Goal: Use online tool/utility: Utilize a website feature to perform a specific function

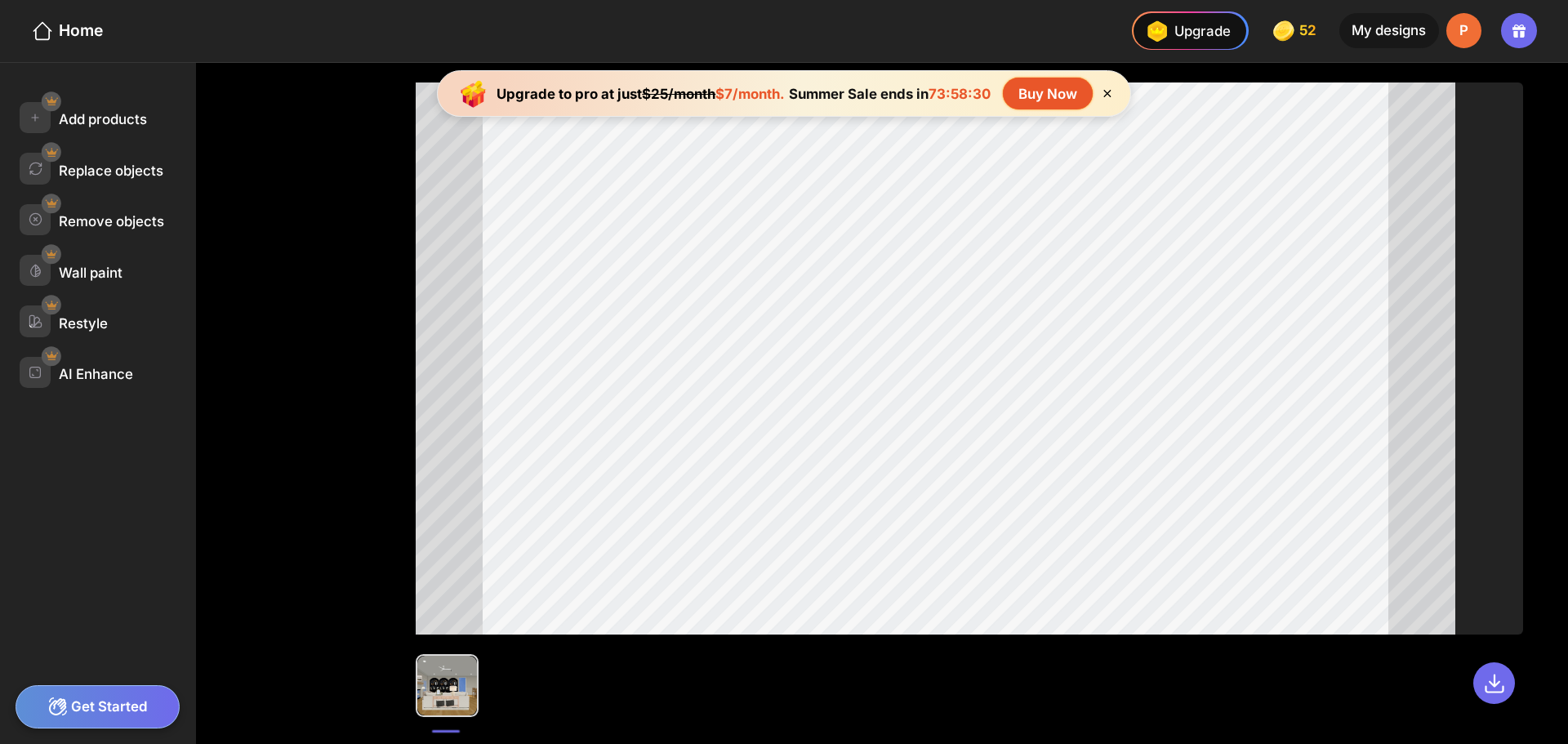
click at [1467, 38] on div "P" at bounding box center [1464, 31] width 35 height 35
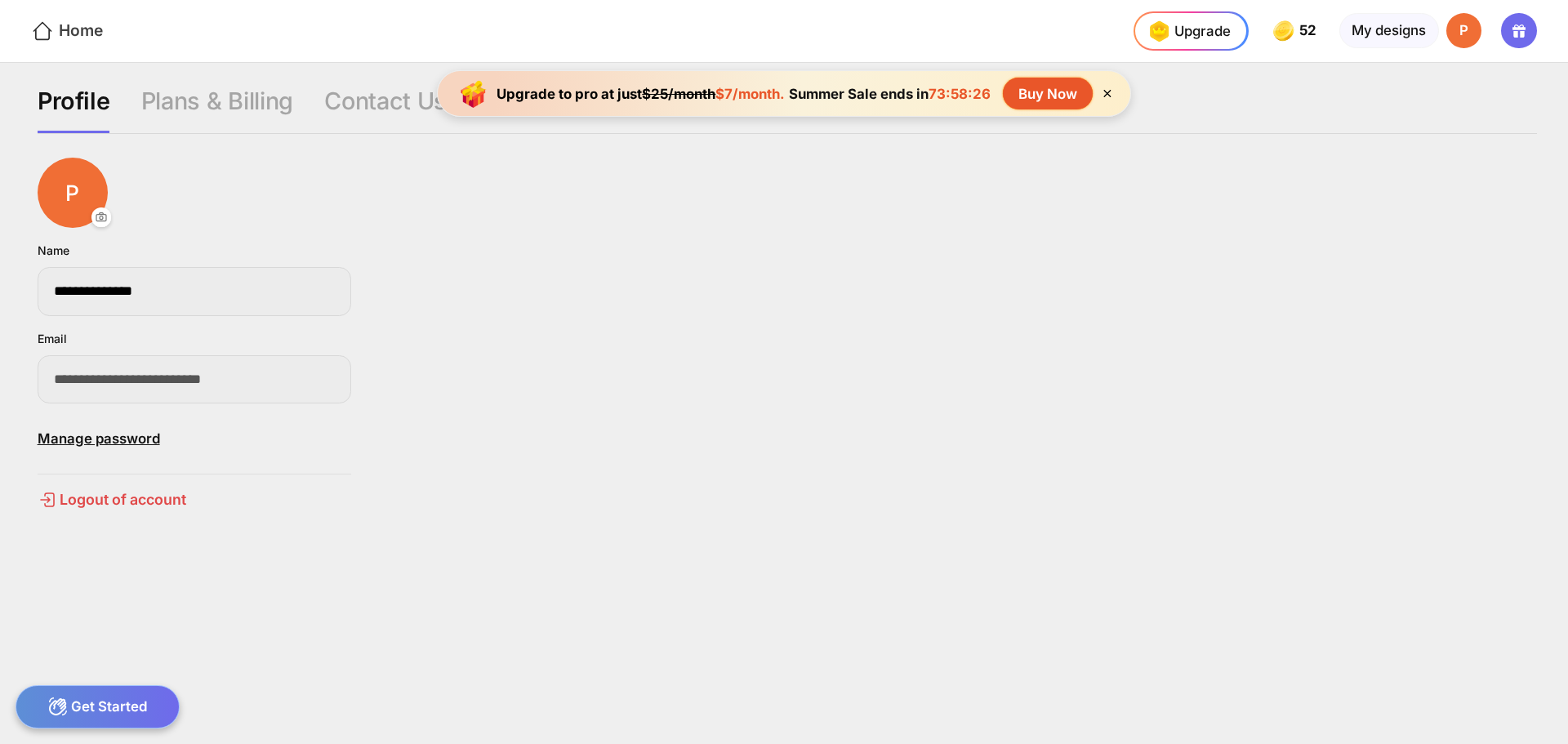
click at [87, 27] on div "Home" at bounding box center [66, 31] width 72 height 24
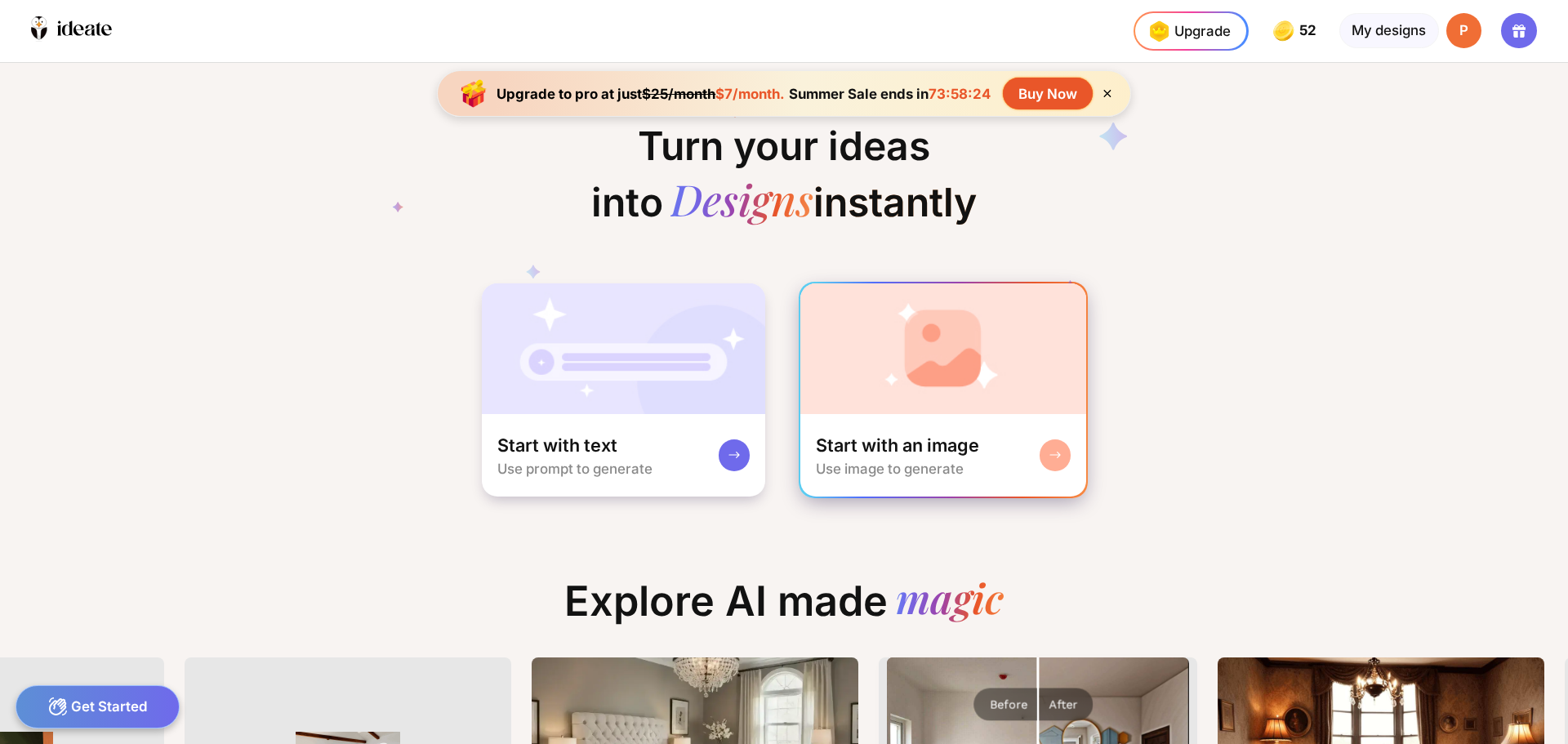
click at [921, 442] on div "Start with an image" at bounding box center [898, 445] width 163 height 24
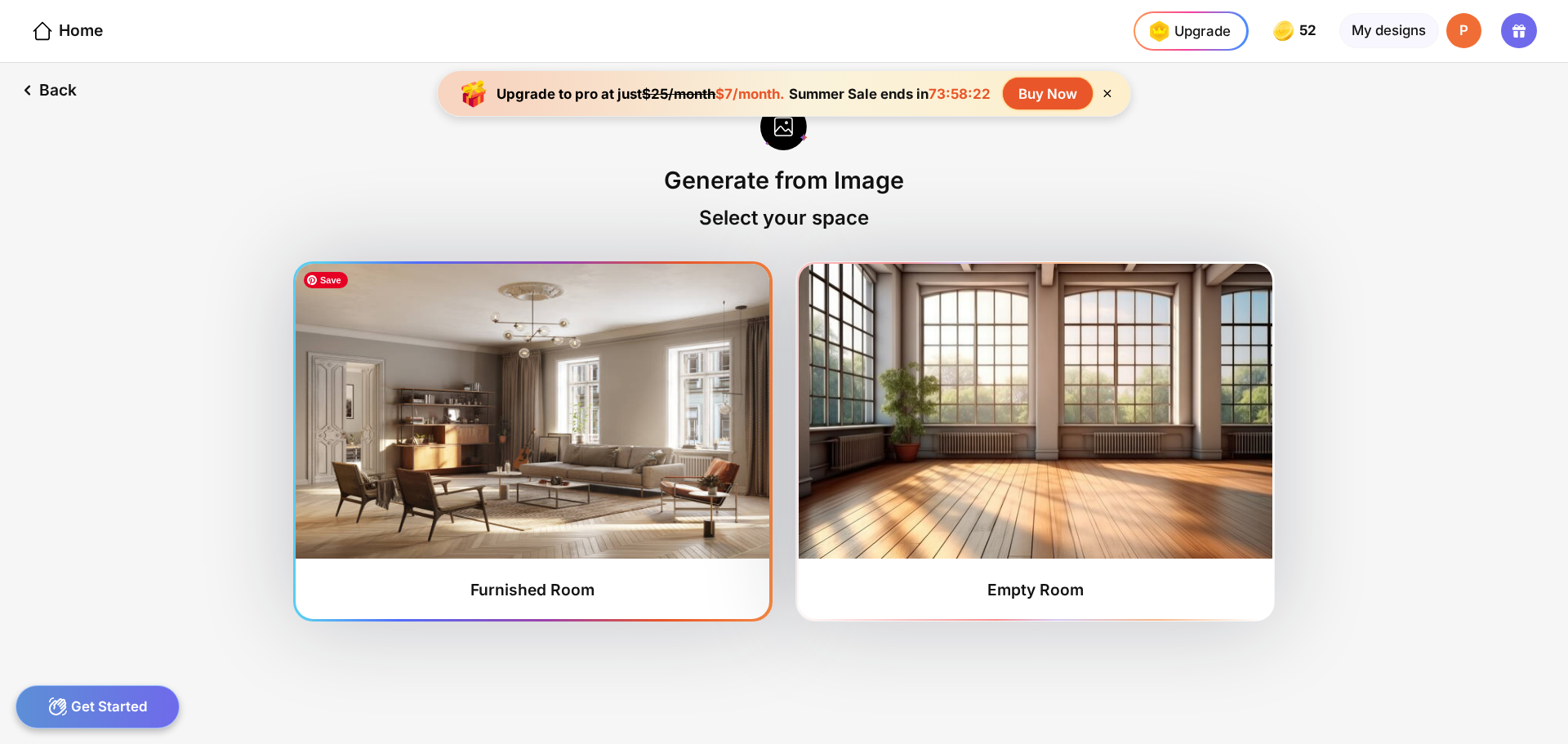
click at [638, 485] on img at bounding box center [533, 412] width 473 height 295
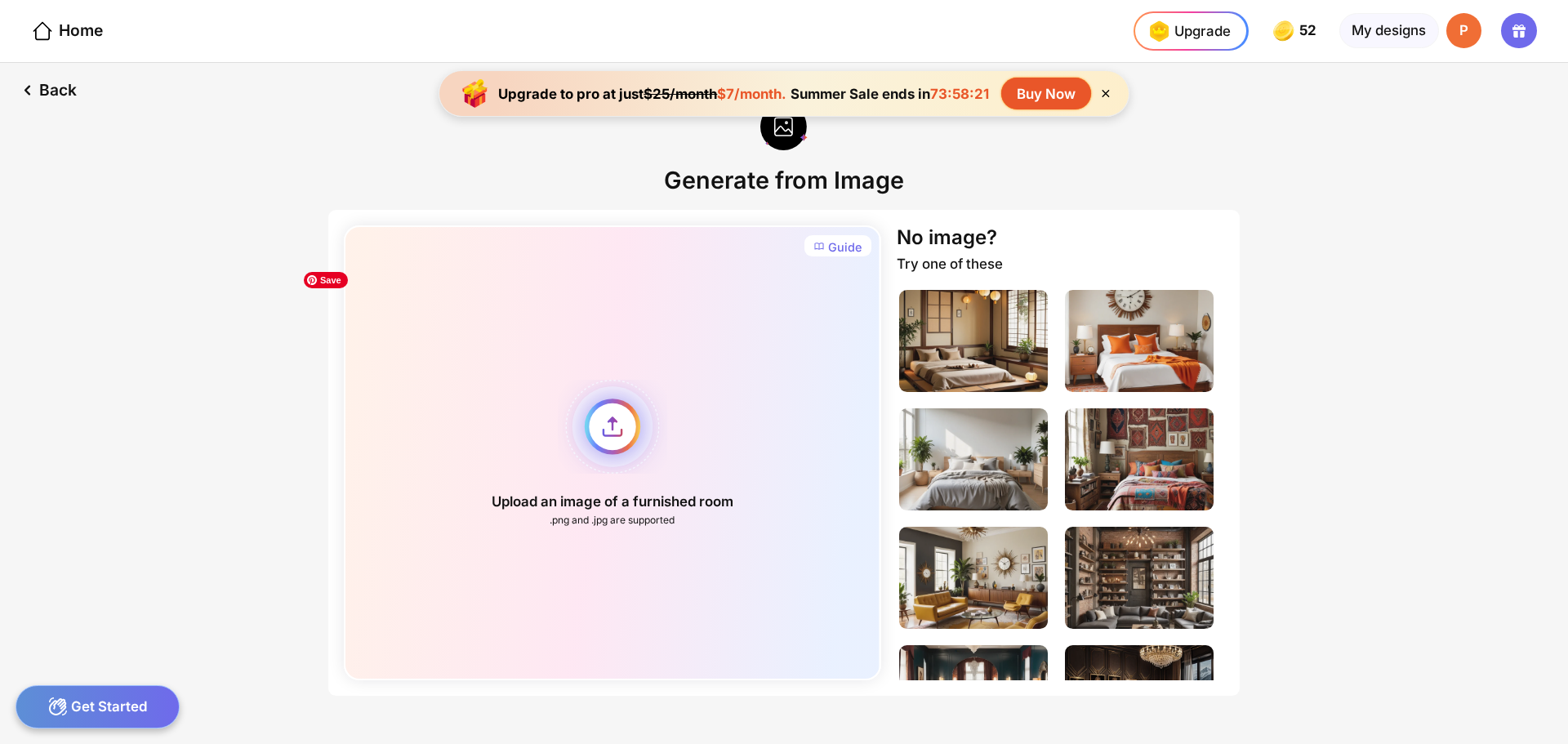
click at [622, 452] on div "Upload an image of a furnished room .png and .jpg are supported" at bounding box center [611, 452] width 536 height 455
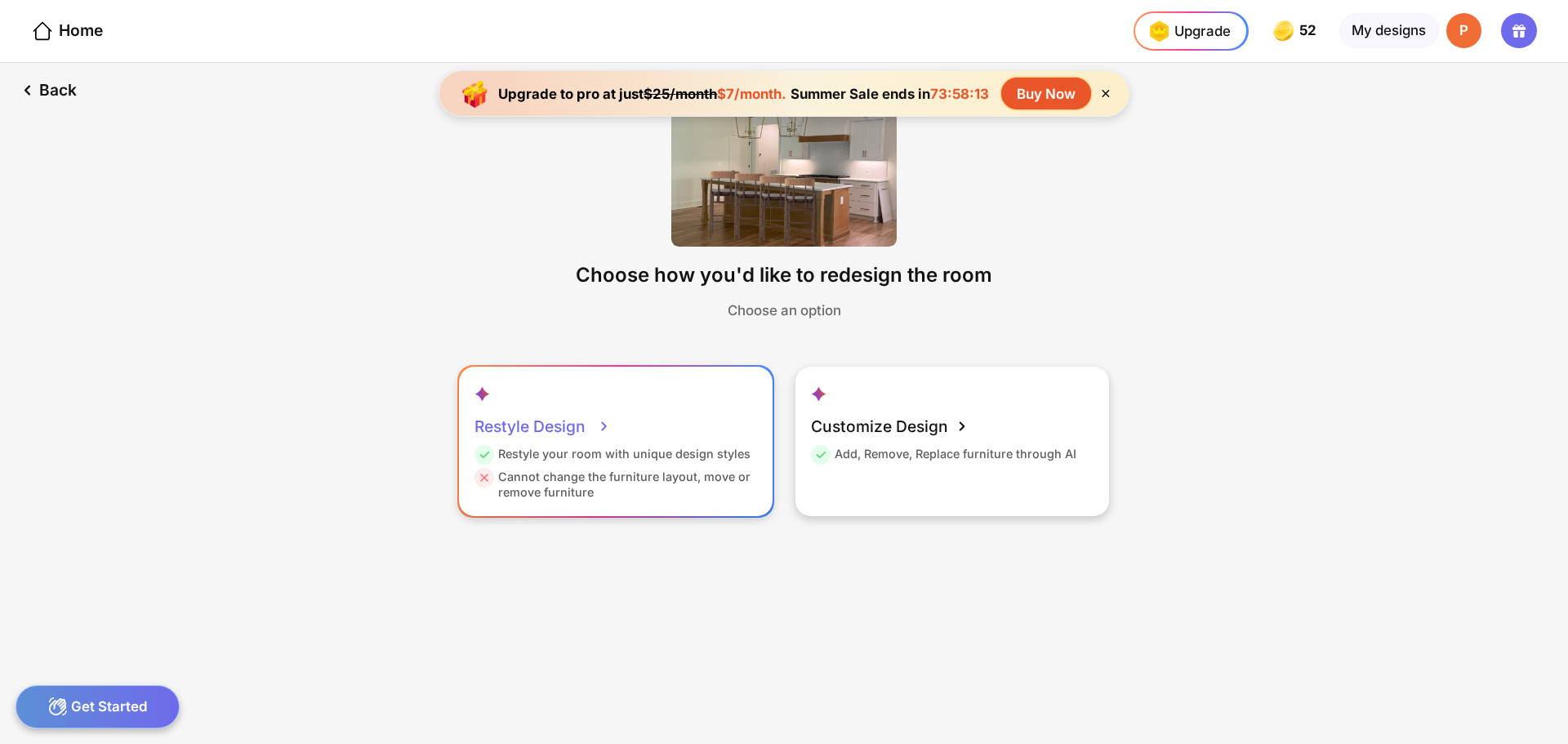
click at [611, 509] on div "Restyle Design Restyle your room with unique design styles Cannot change the fu…" at bounding box center [616, 441] width 314 height 148
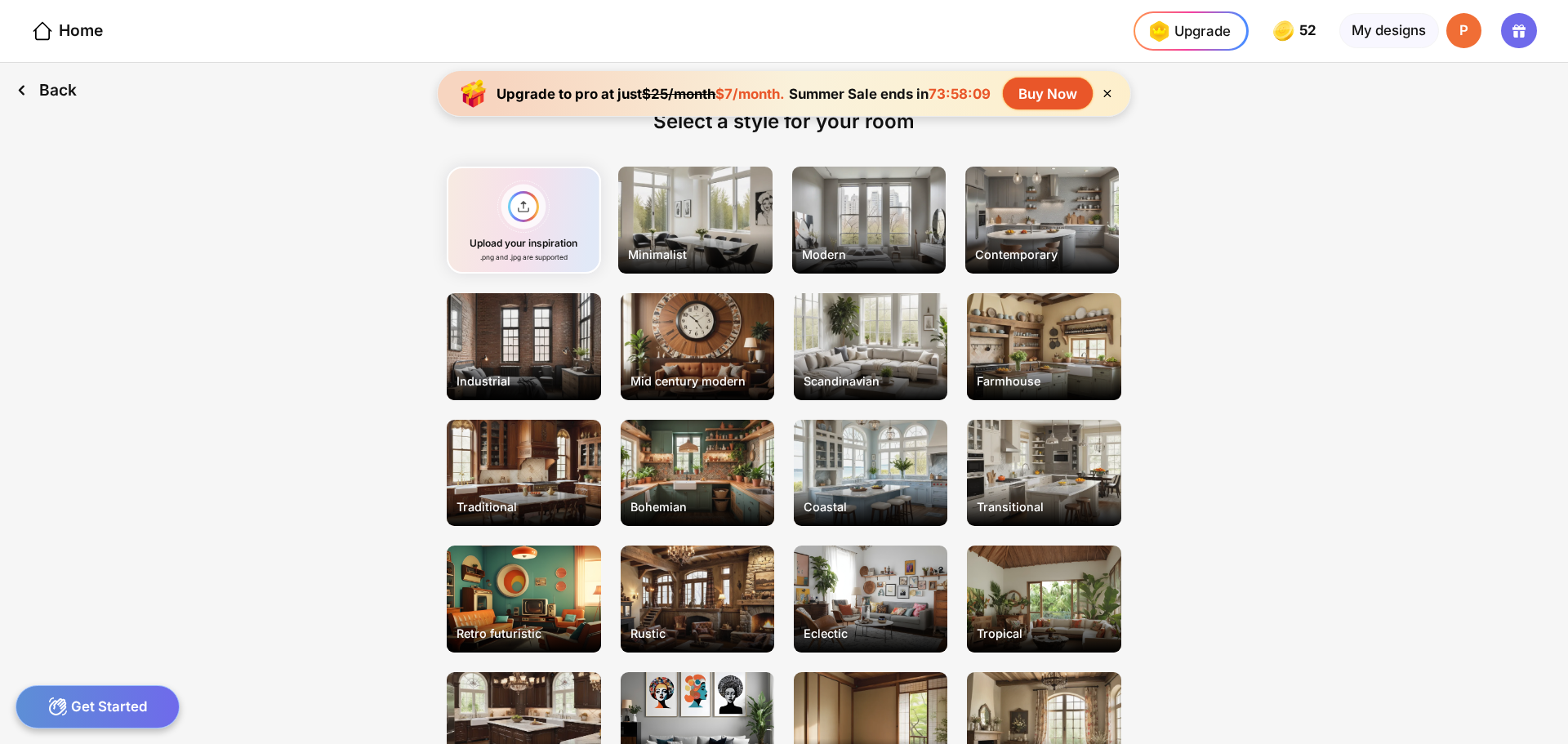
click at [53, 89] on div "Back" at bounding box center [46, 90] width 92 height 55
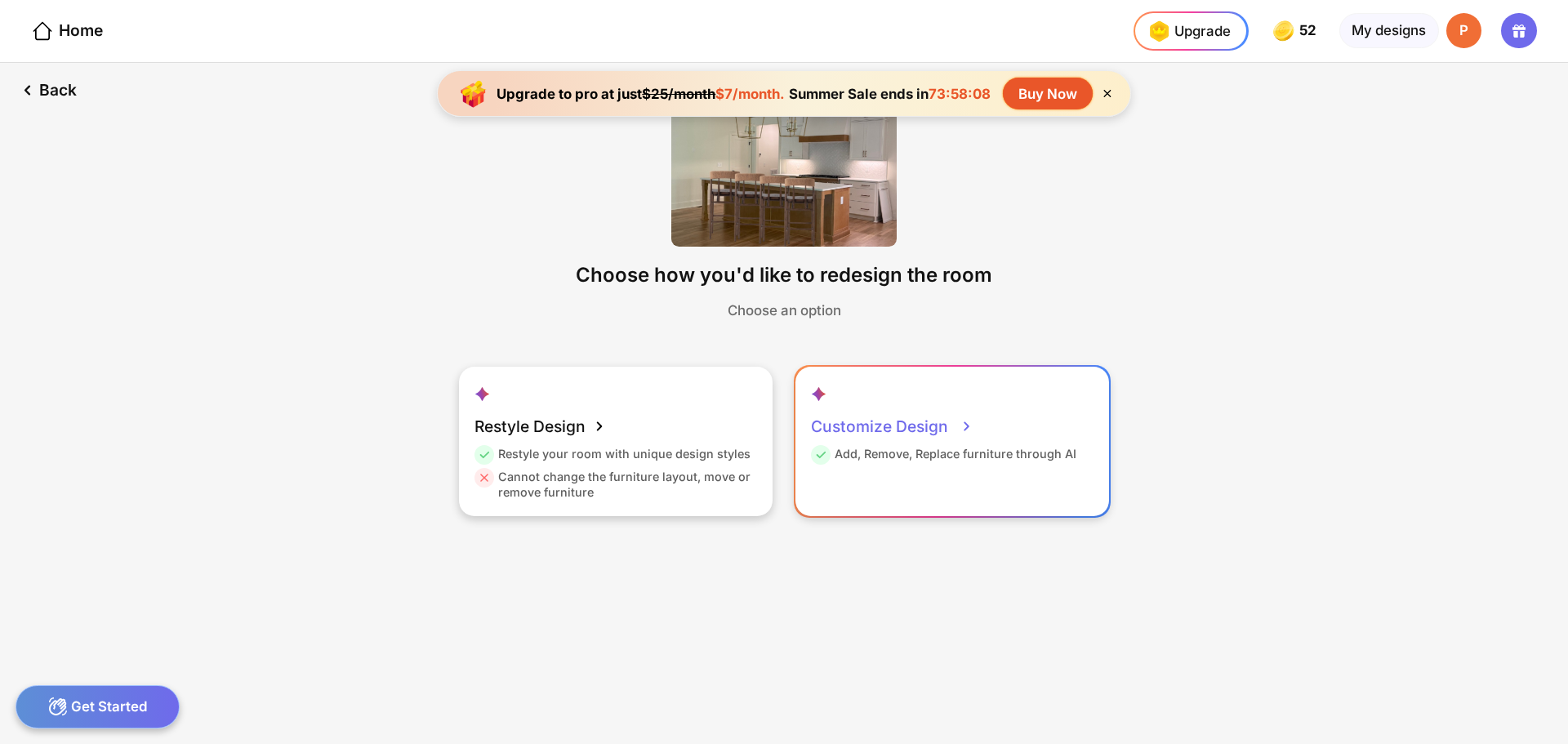
click at [977, 440] on div "Customize Design Add, Remove, Replace furniture through AI" at bounding box center [952, 441] width 314 height 148
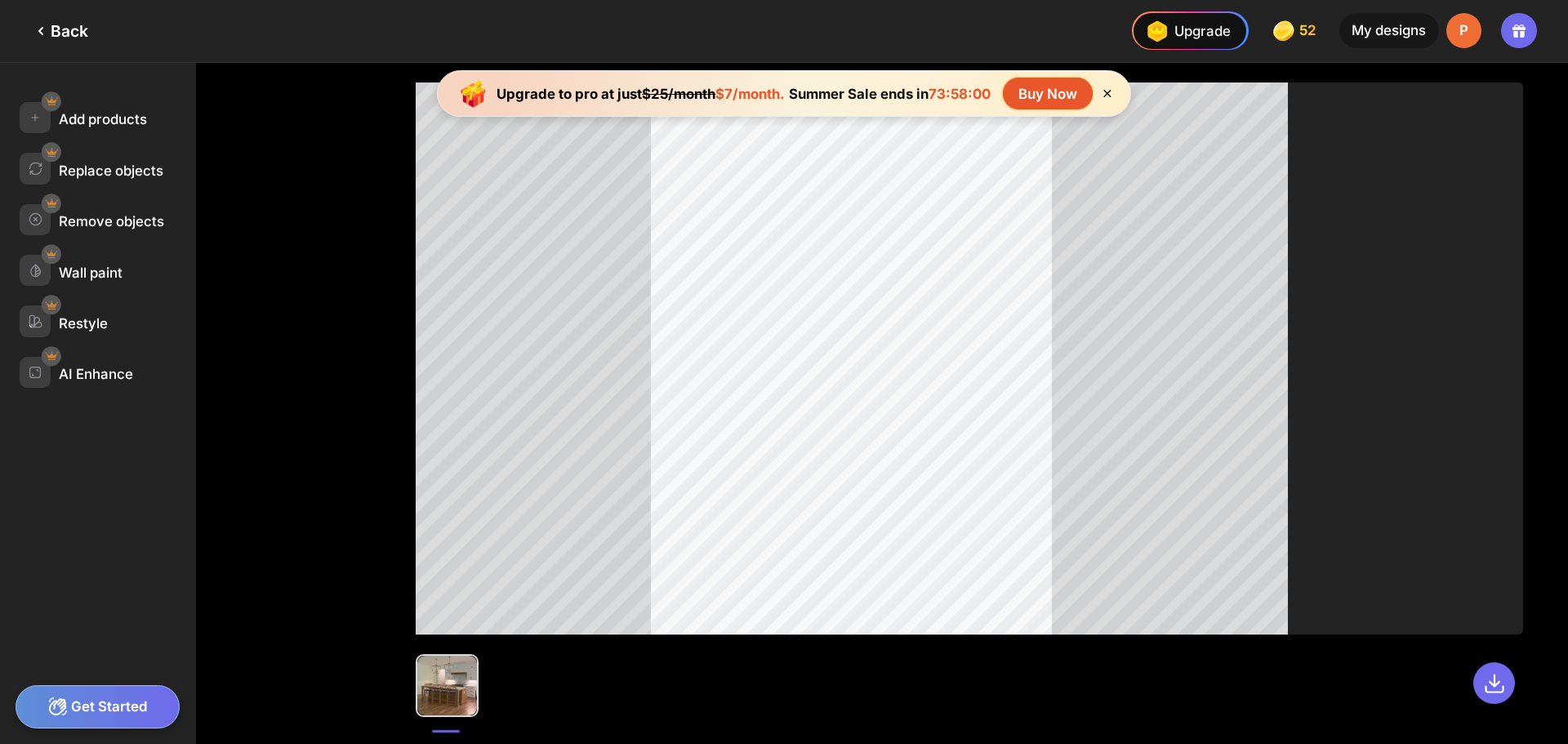
click at [1110, 95] on icon at bounding box center [1107, 94] width 14 height 14
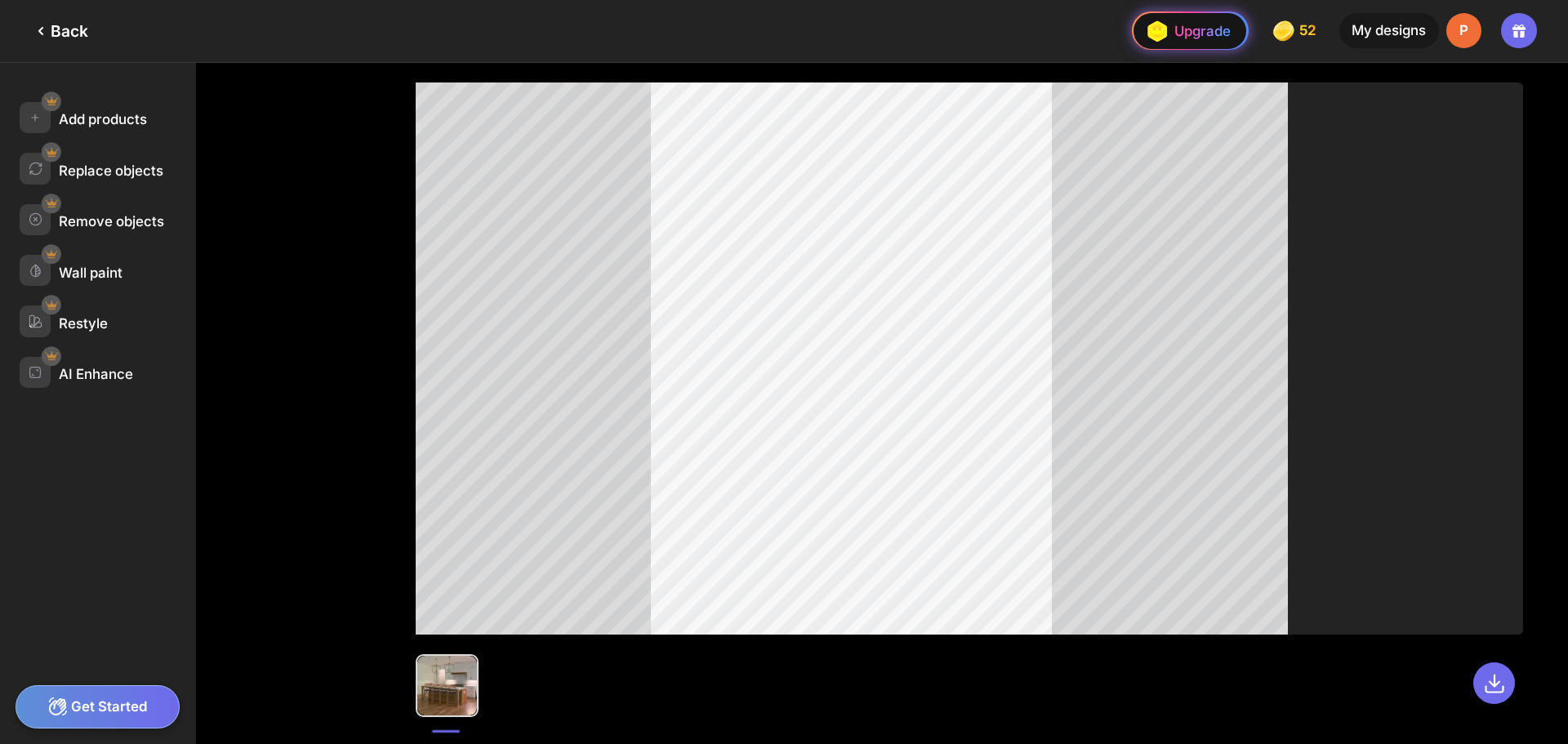
click at [1163, 49] on div "Upgrade" at bounding box center [1190, 30] width 117 height 38
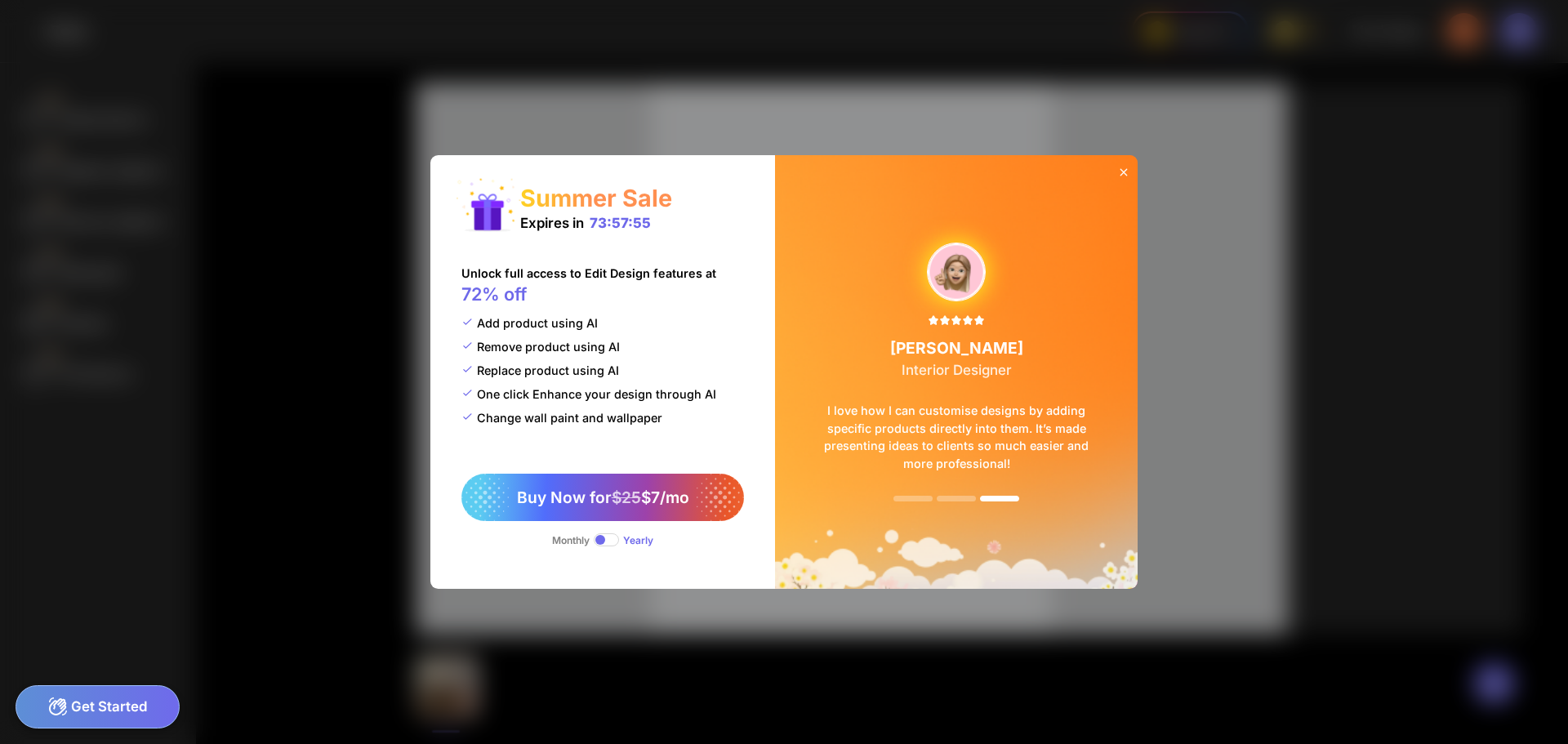
click at [602, 543] on span at bounding box center [606, 540] width 26 height 13
click at [1123, 174] on icon at bounding box center [1124, 172] width 13 height 13
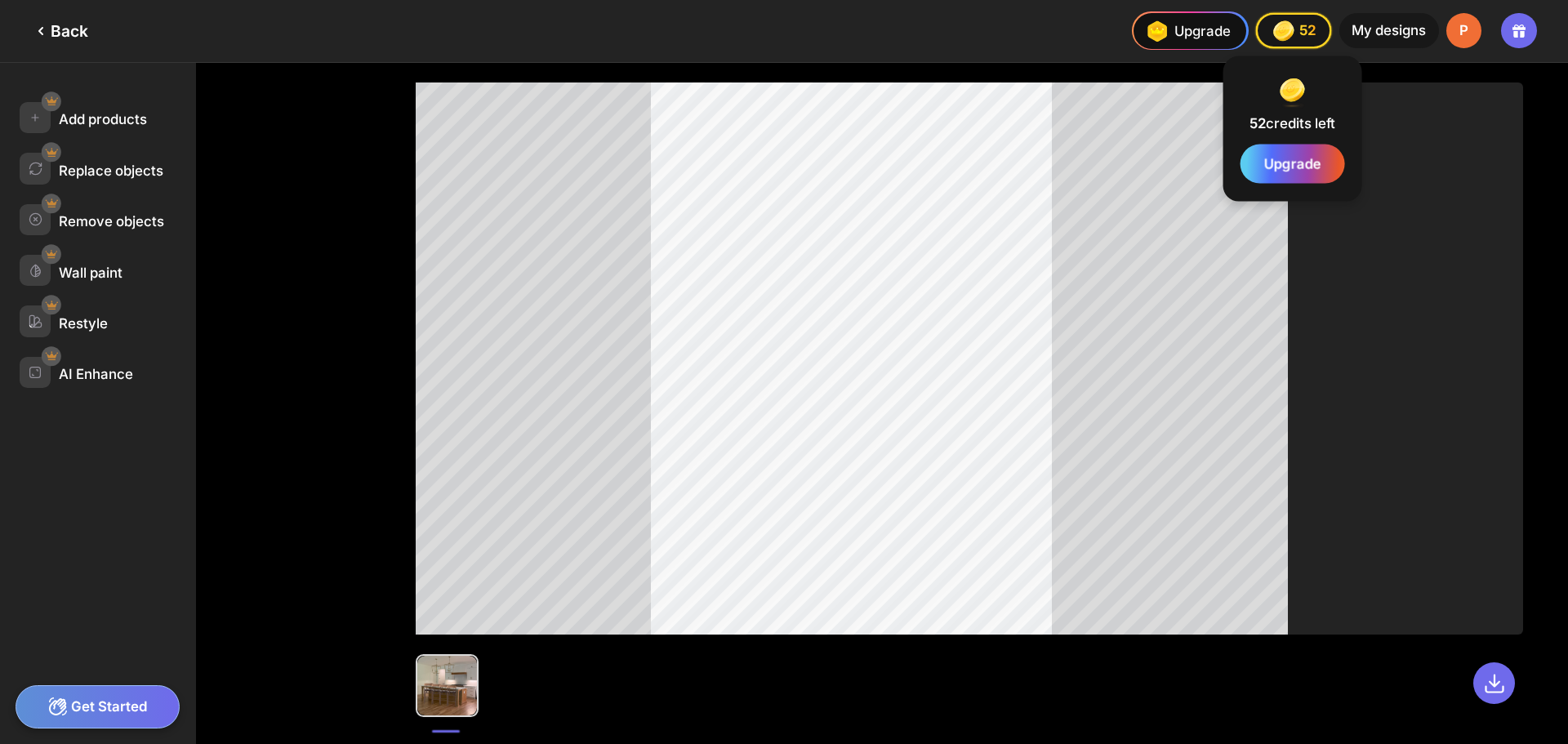
click at [1301, 121] on div "52 credits left" at bounding box center [1292, 124] width 86 height 19
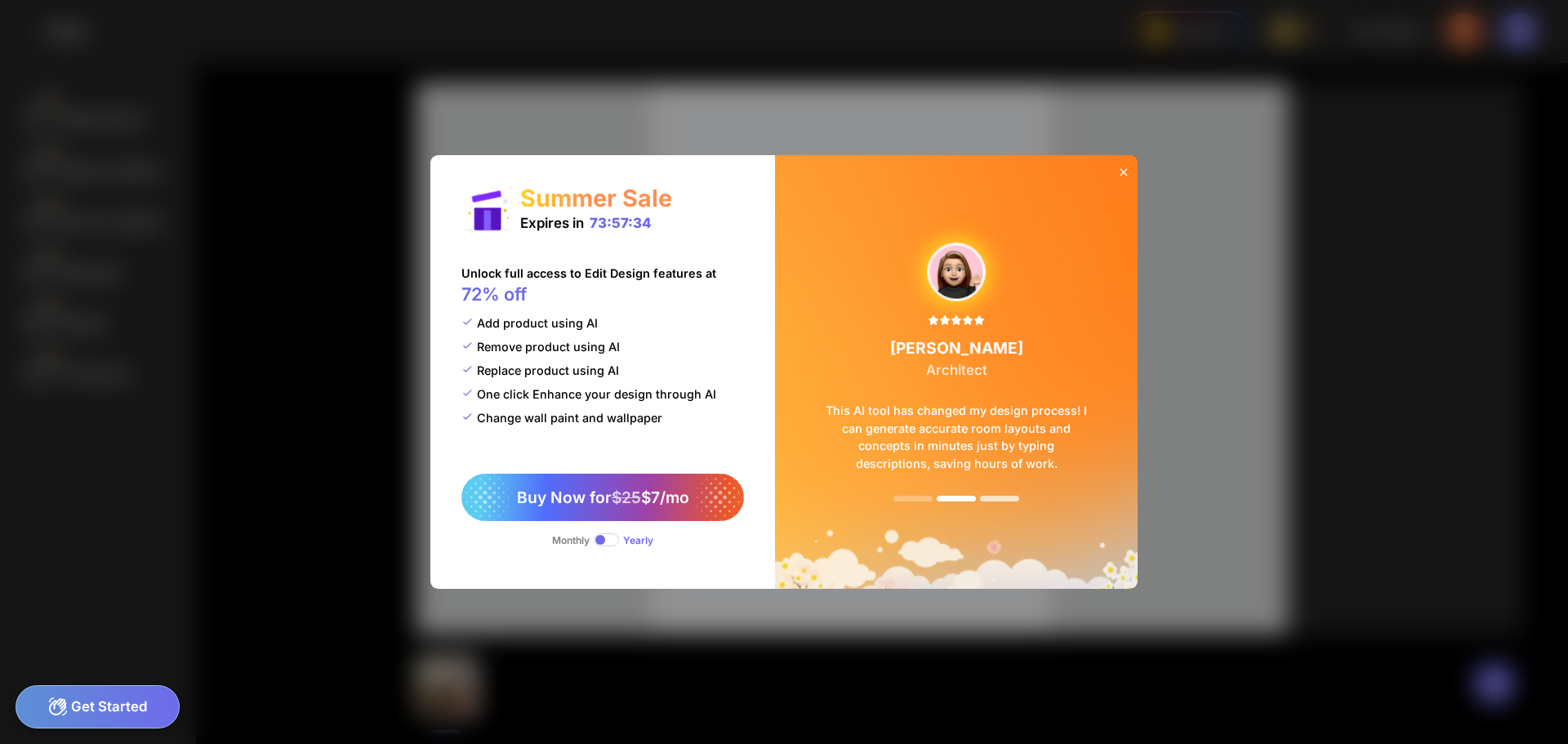
click at [1001, 501] on div at bounding box center [999, 498] width 39 height 5
click at [920, 498] on div at bounding box center [913, 498] width 39 height 5
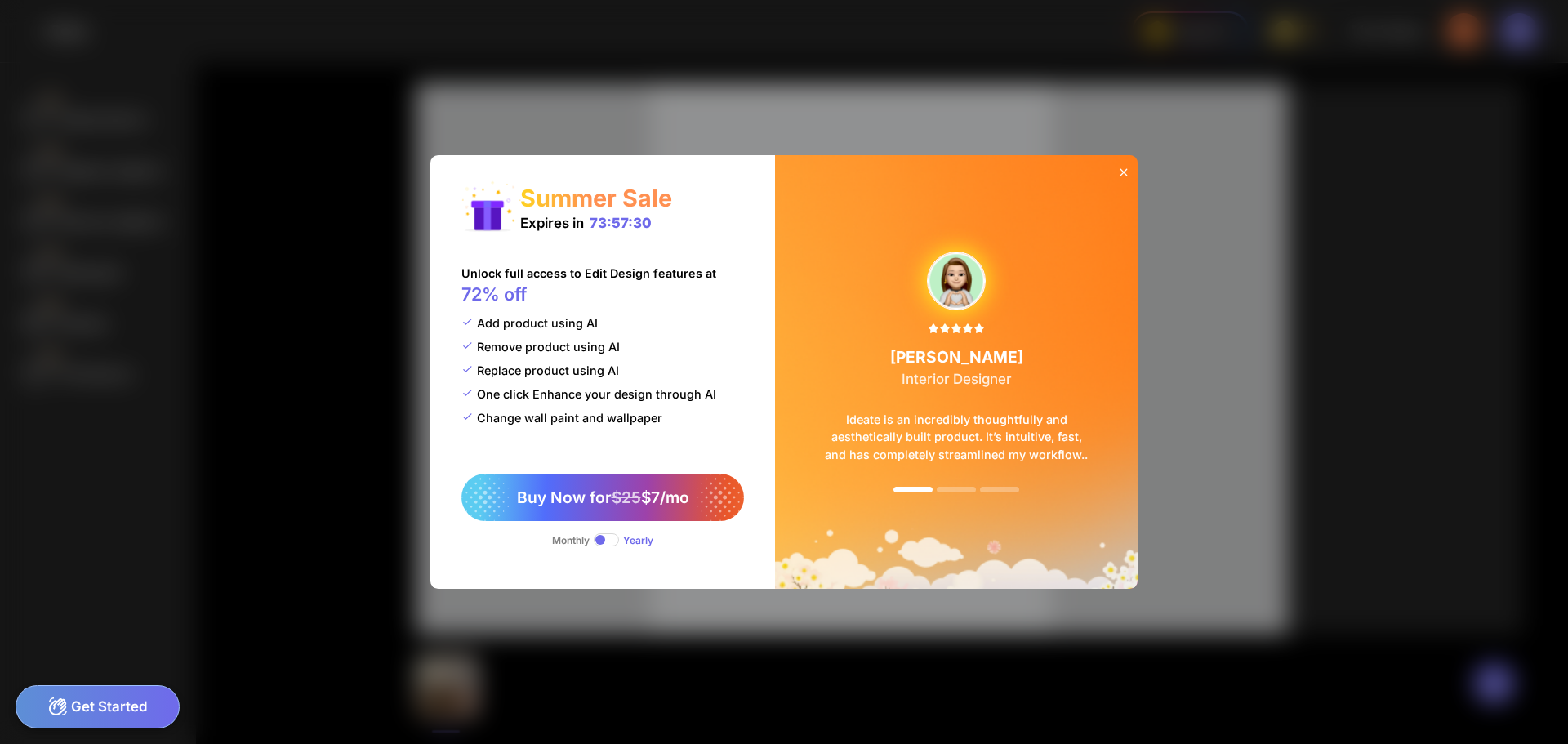
click at [920, 498] on div "[PERSON_NAME] Interior Designer Ideate is an incredibly thoughtfully and aesthe…" at bounding box center [956, 372] width 314 height 379
click at [1119, 168] on icon at bounding box center [1124, 172] width 13 height 13
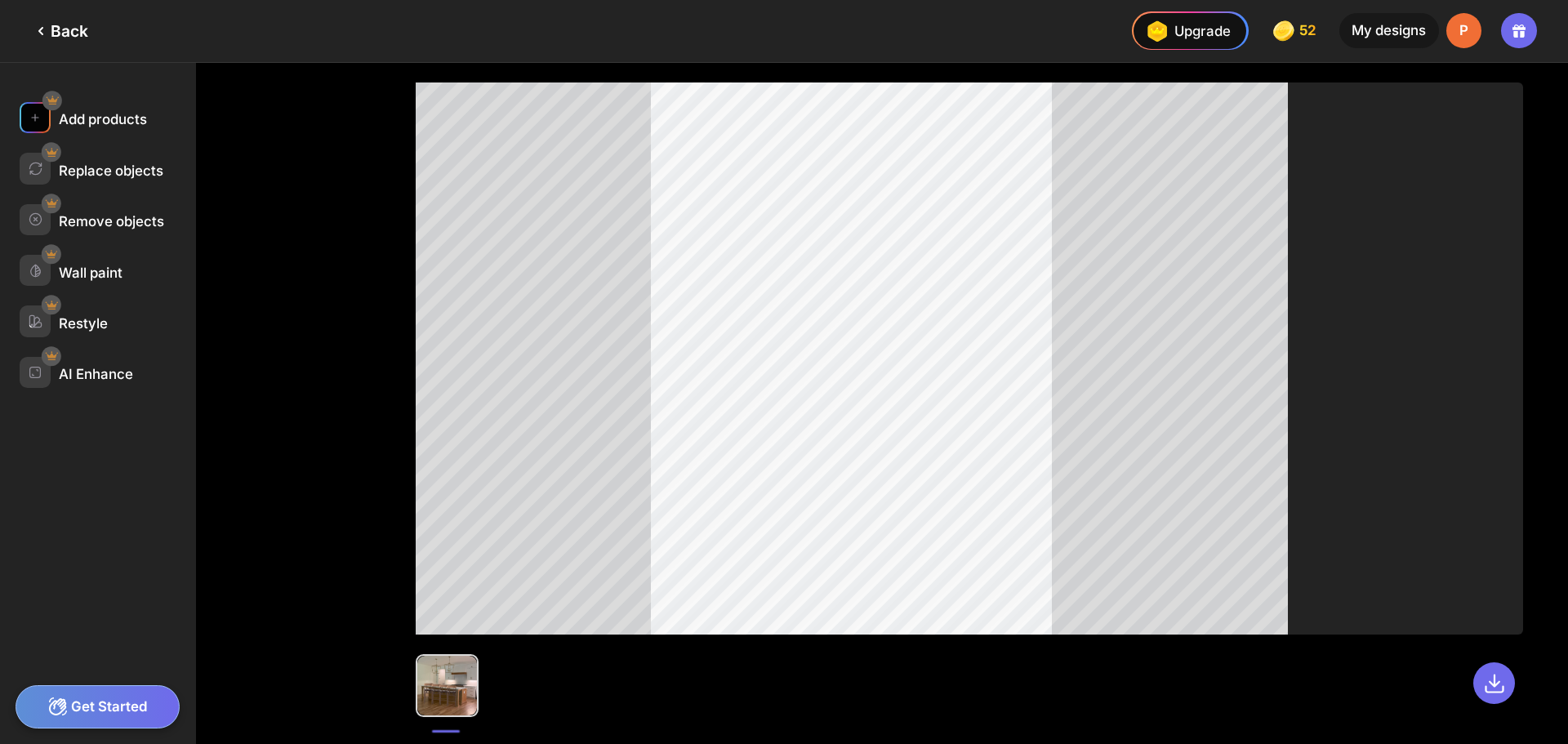
click at [124, 125] on div "Add products" at bounding box center [103, 119] width 88 height 16
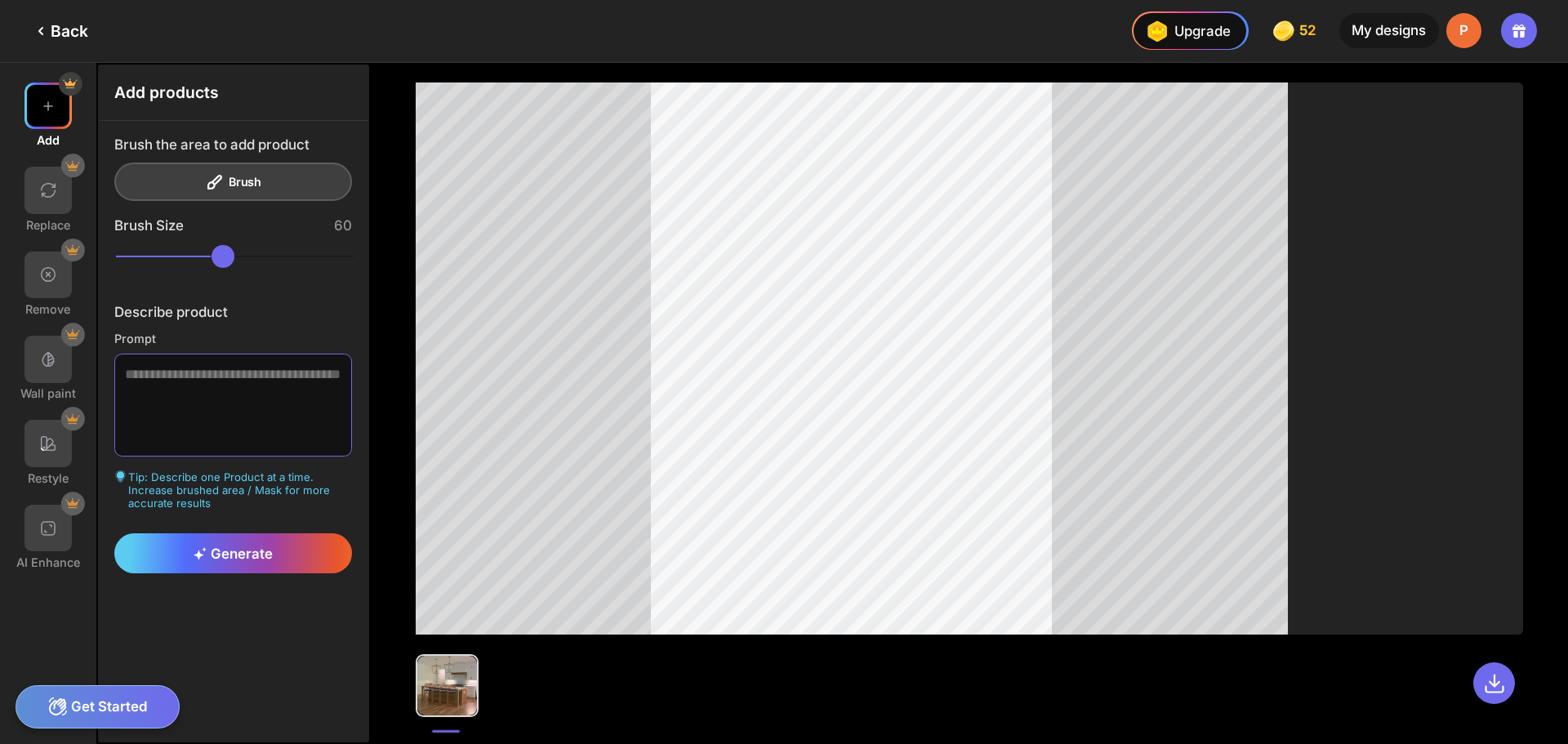
click at [180, 410] on textarea at bounding box center [233, 405] width 239 height 103
type textarea "**********"
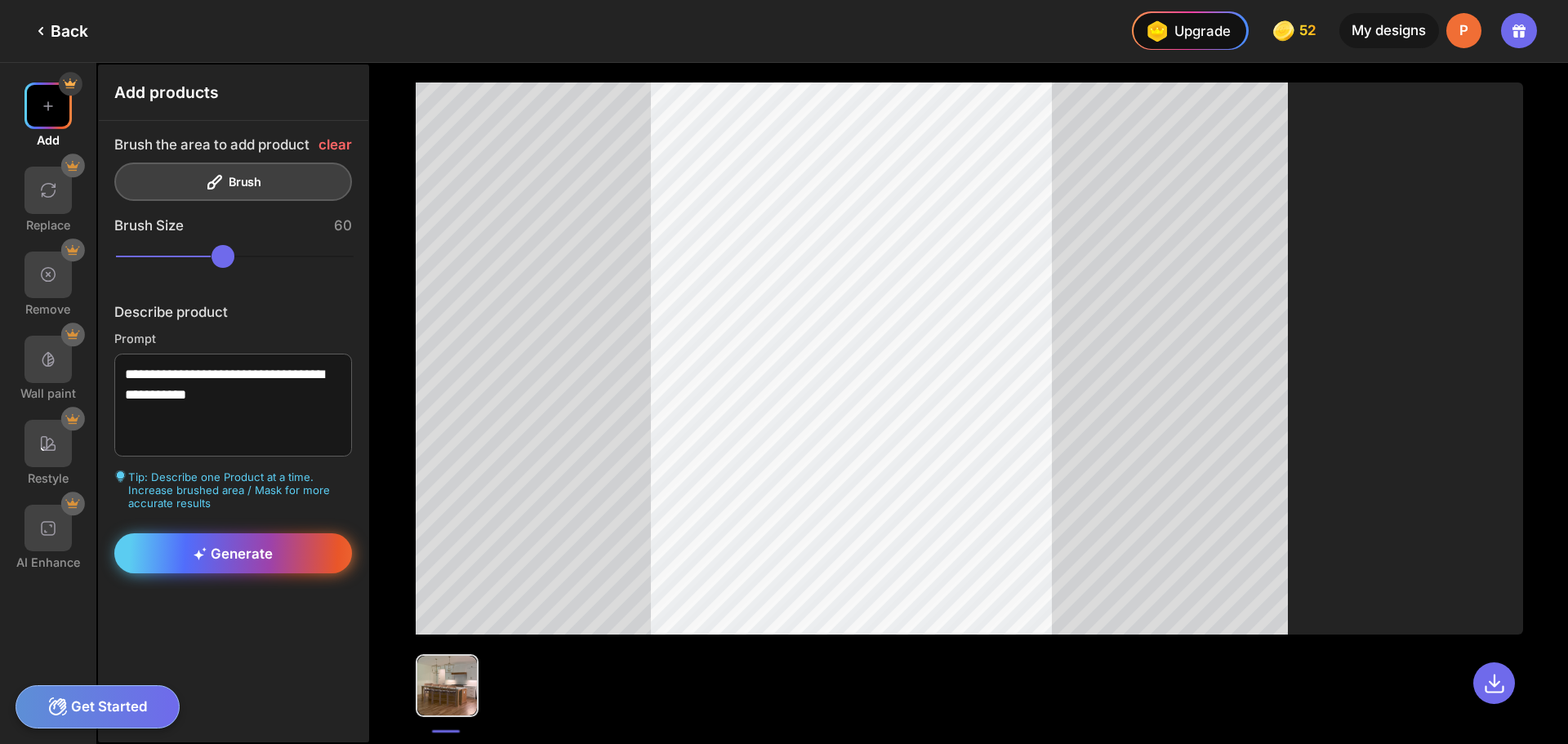
click at [214, 558] on span "Generate" at bounding box center [233, 554] width 80 height 16
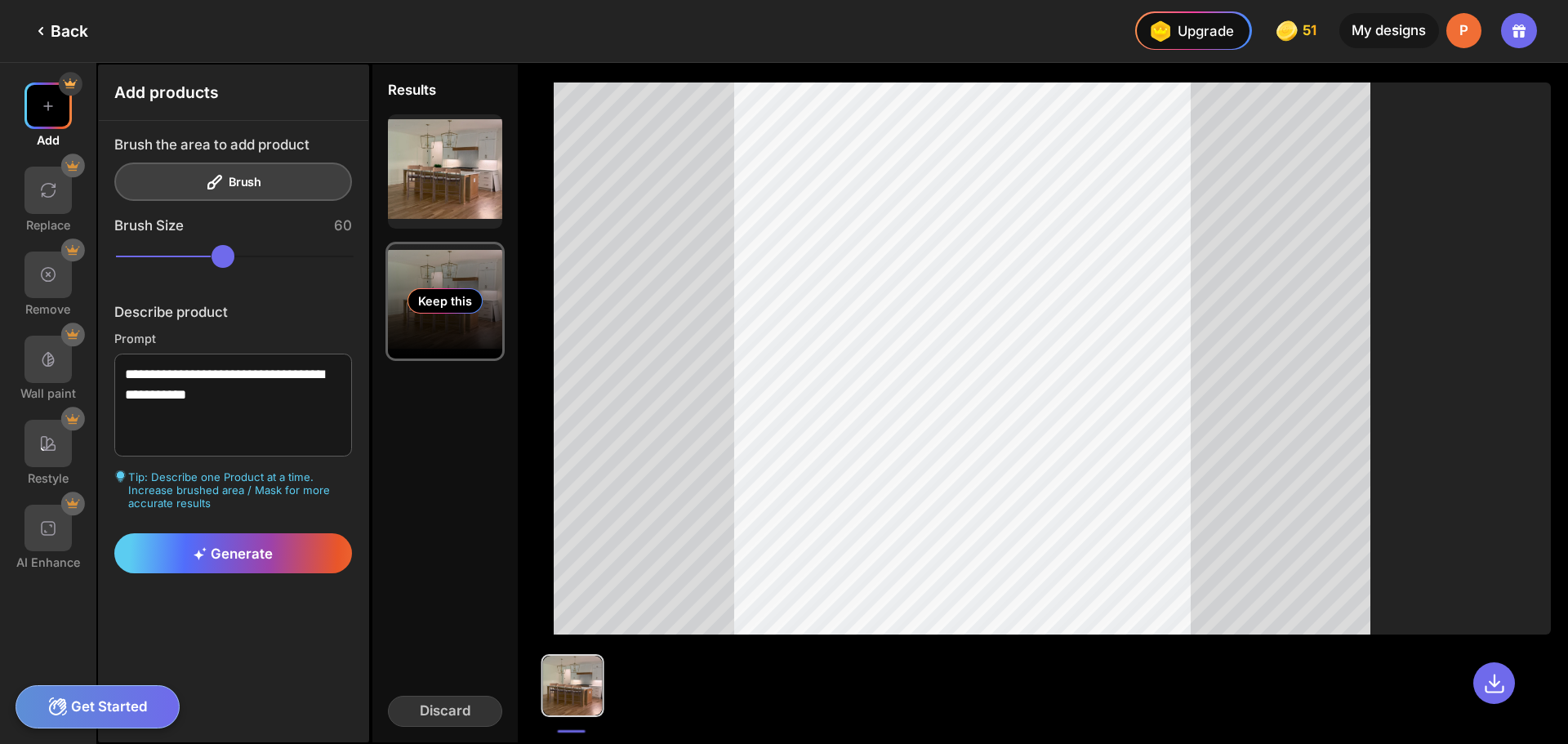
click at [467, 337] on div "Keep this" at bounding box center [444, 300] width 114 height 114
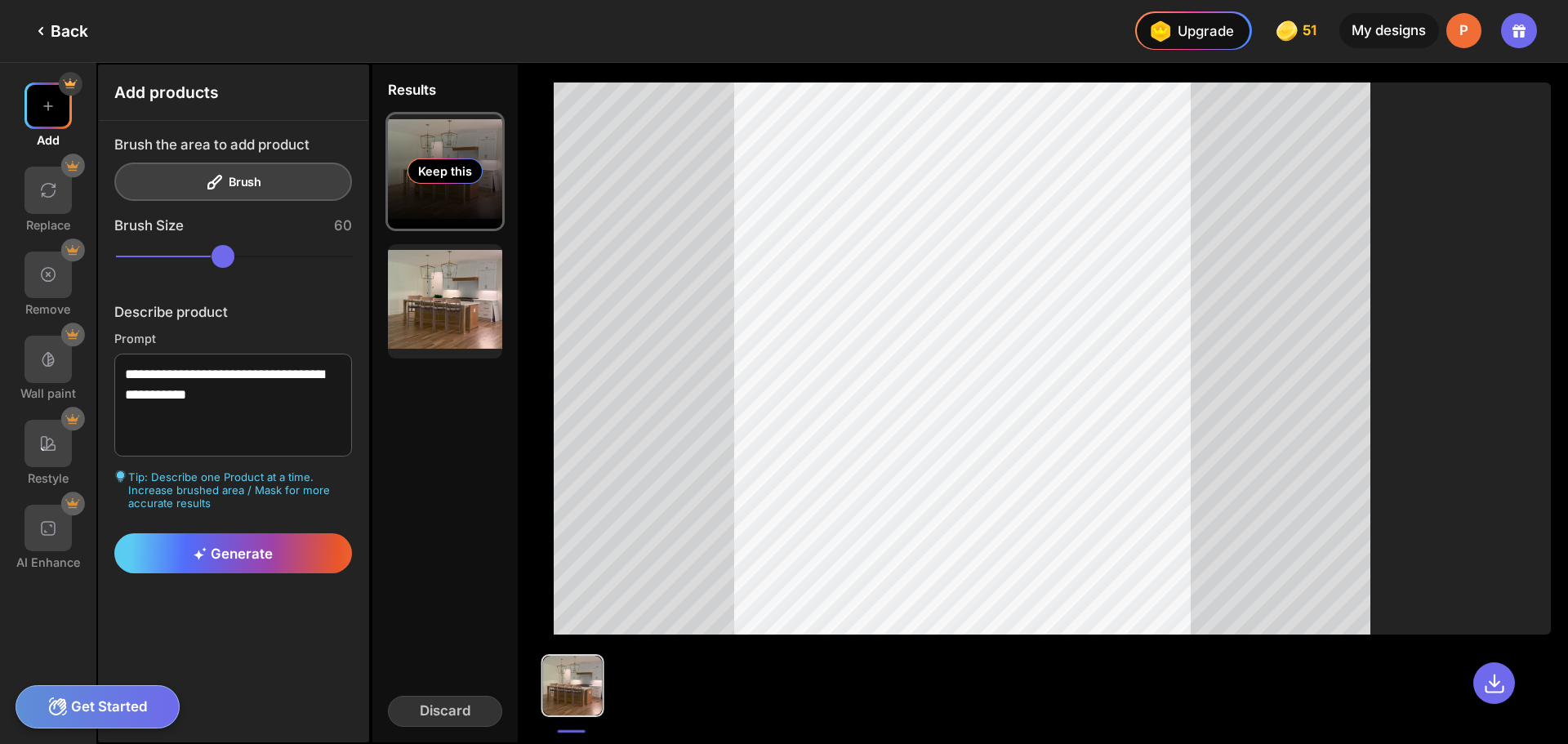
click at [462, 197] on div "Keep this" at bounding box center [444, 171] width 114 height 114
click at [503, 490] on div "Results Keep this Keep this Discard" at bounding box center [445, 403] width 148 height 681
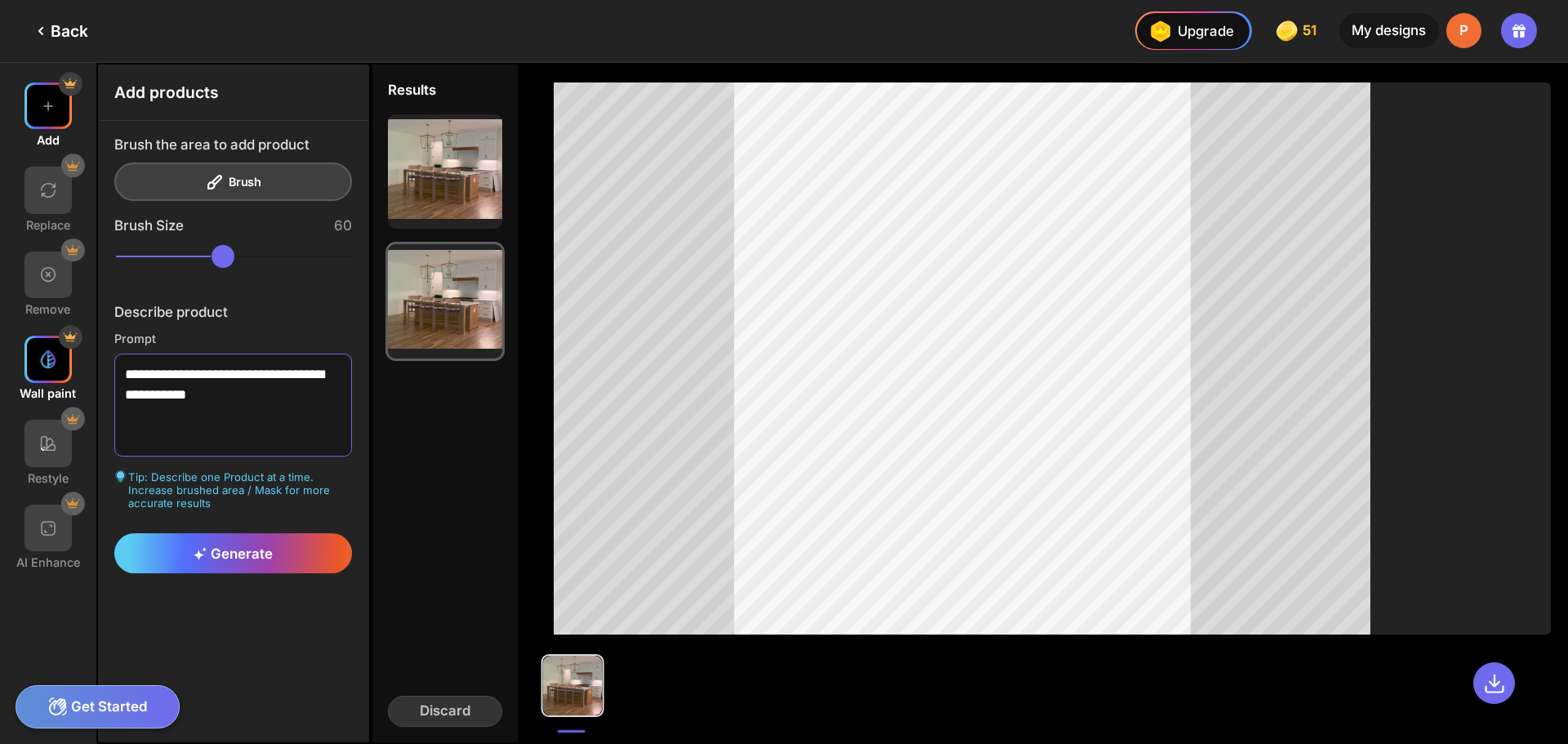
drag, startPoint x: 252, startPoint y: 399, endPoint x: 81, endPoint y: 343, distance: 179.9
click at [81, 343] on div "**********" at bounding box center [186, 403] width 371 height 681
click at [38, 446] on img at bounding box center [48, 444] width 19 height 19
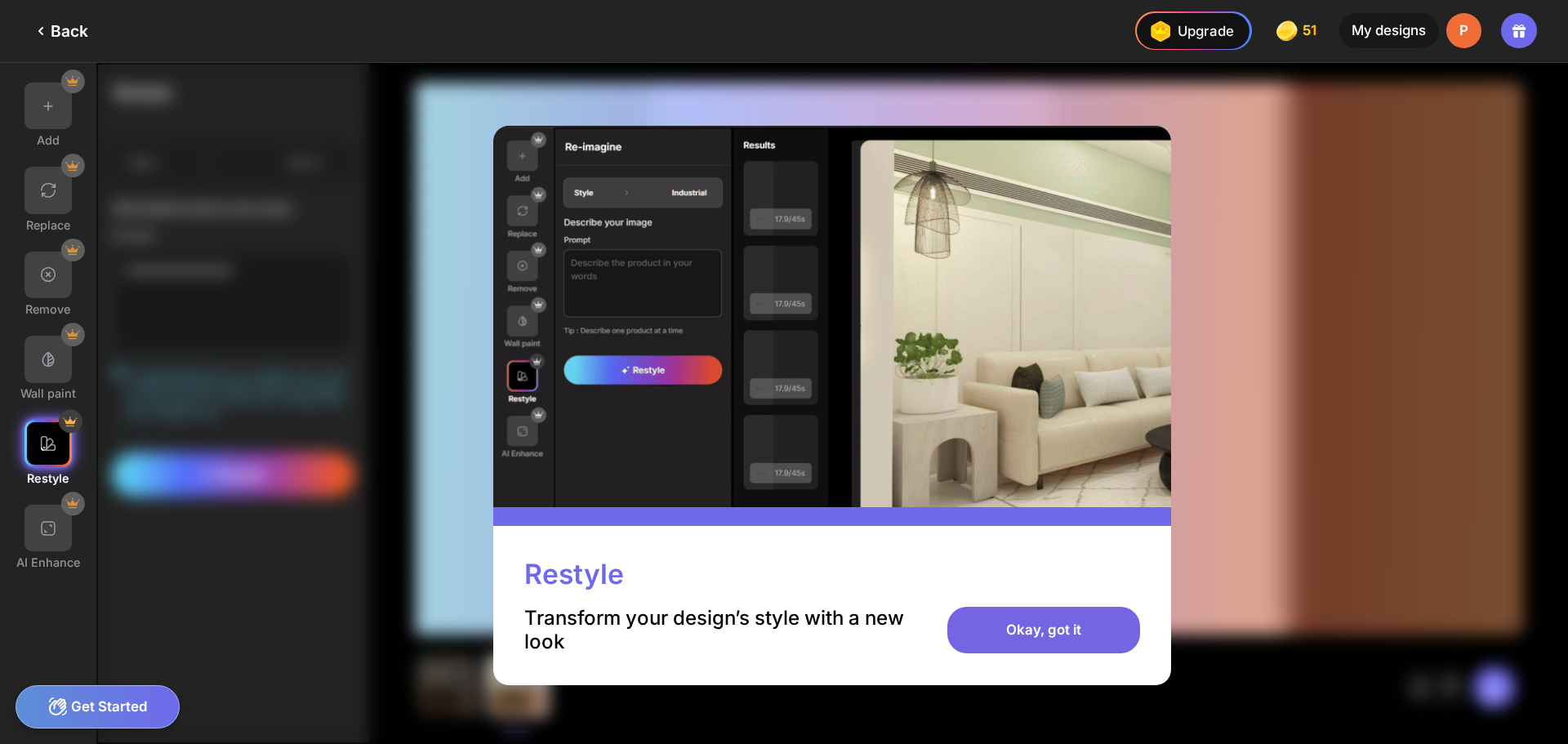
click at [1056, 625] on div "Okay, got it" at bounding box center [1042, 631] width 192 height 48
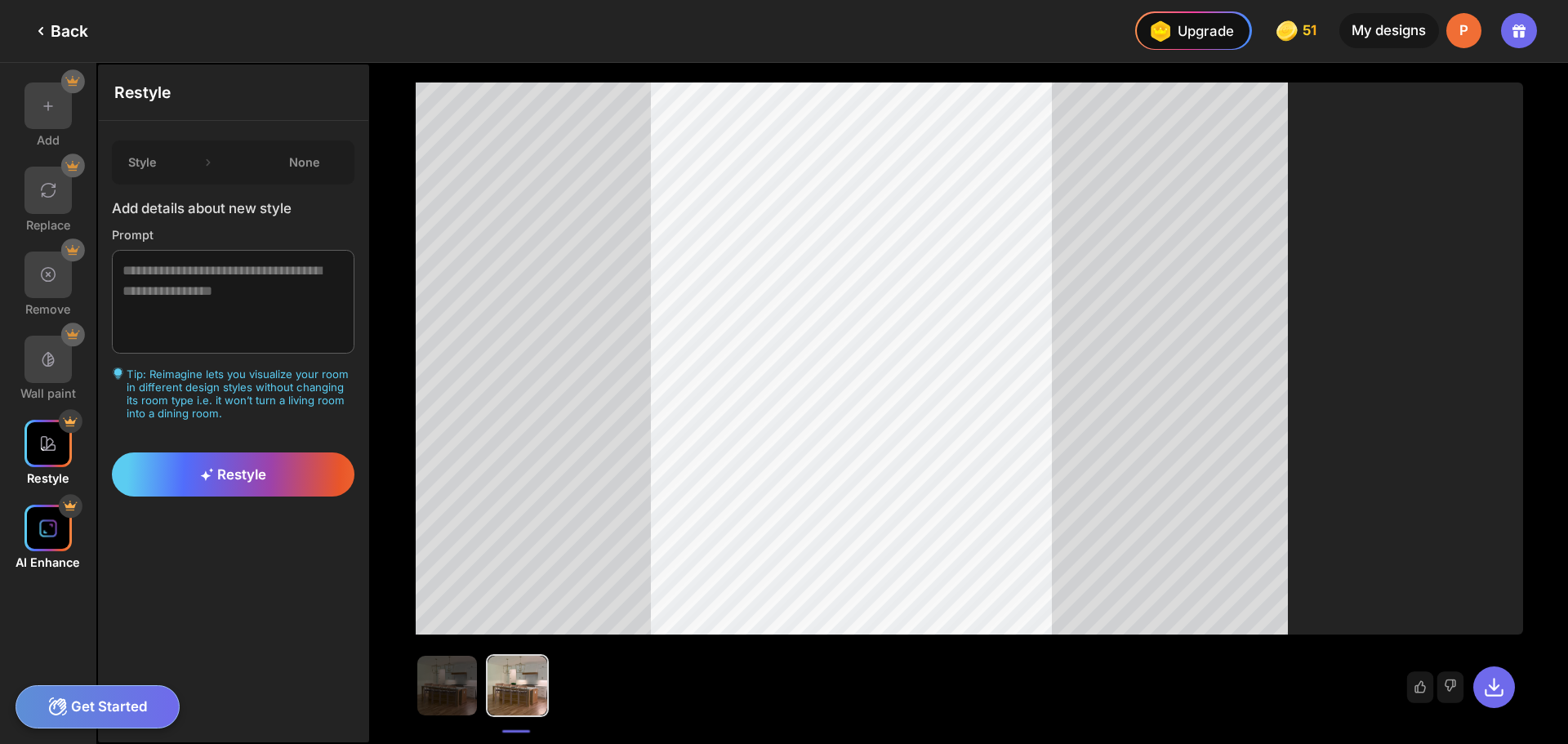
click at [43, 544] on div at bounding box center [49, 528] width 48 height 48
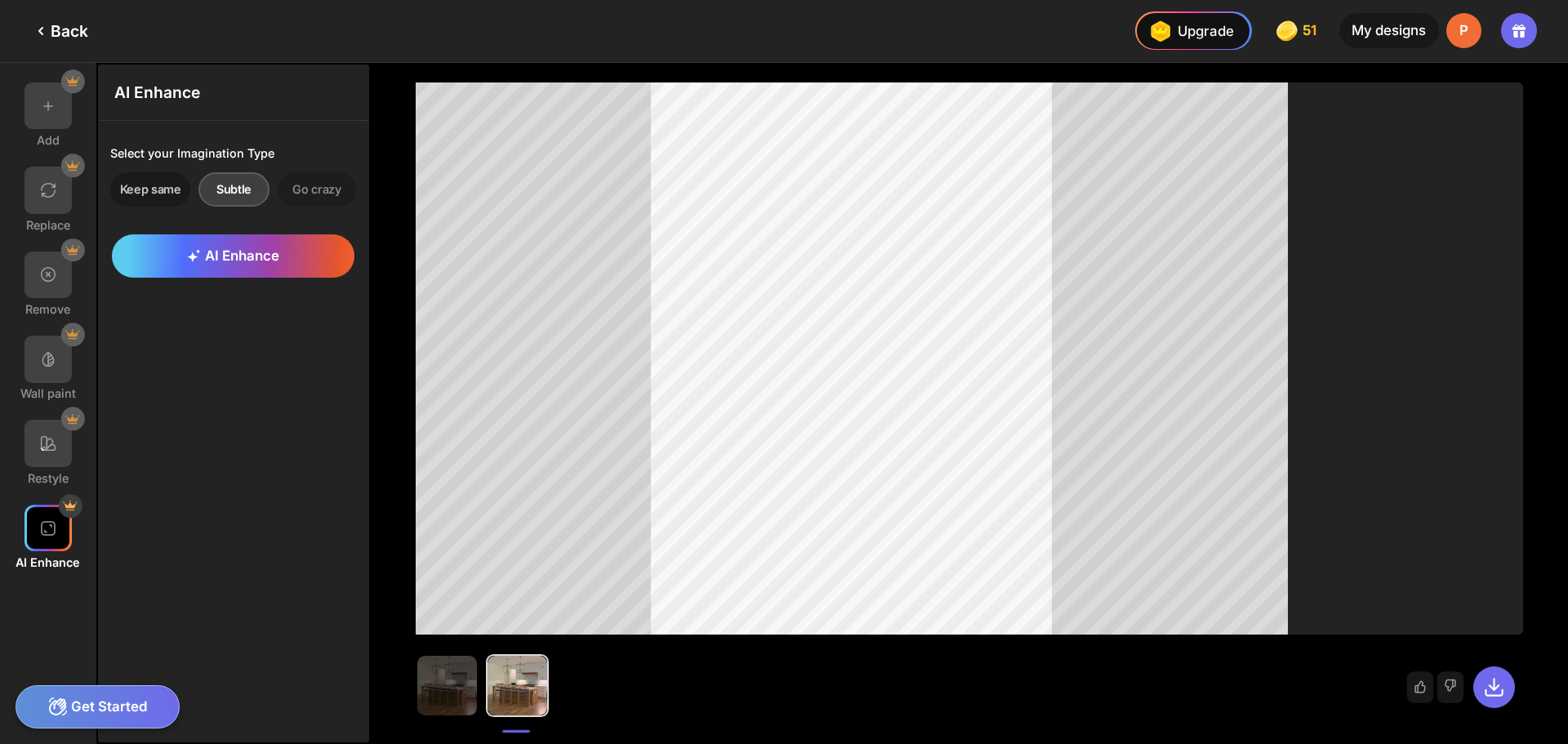
click at [165, 193] on div "Keep same" at bounding box center [150, 189] width 80 height 34
click at [303, 195] on div "Go crazy" at bounding box center [317, 189] width 80 height 34
click at [292, 274] on div "AI Enhance" at bounding box center [233, 256] width 242 height 44
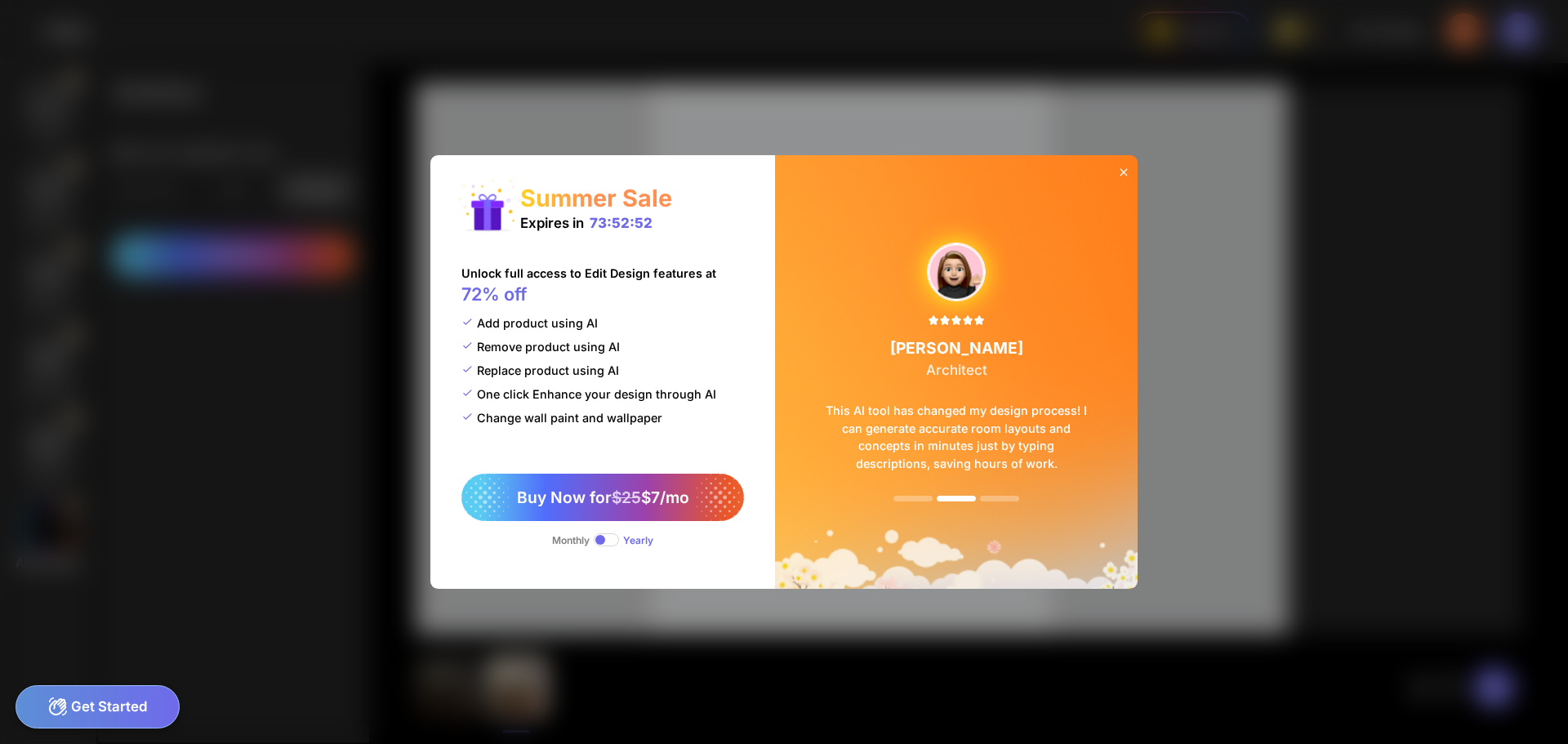
click at [1127, 171] on icon at bounding box center [1124, 172] width 13 height 13
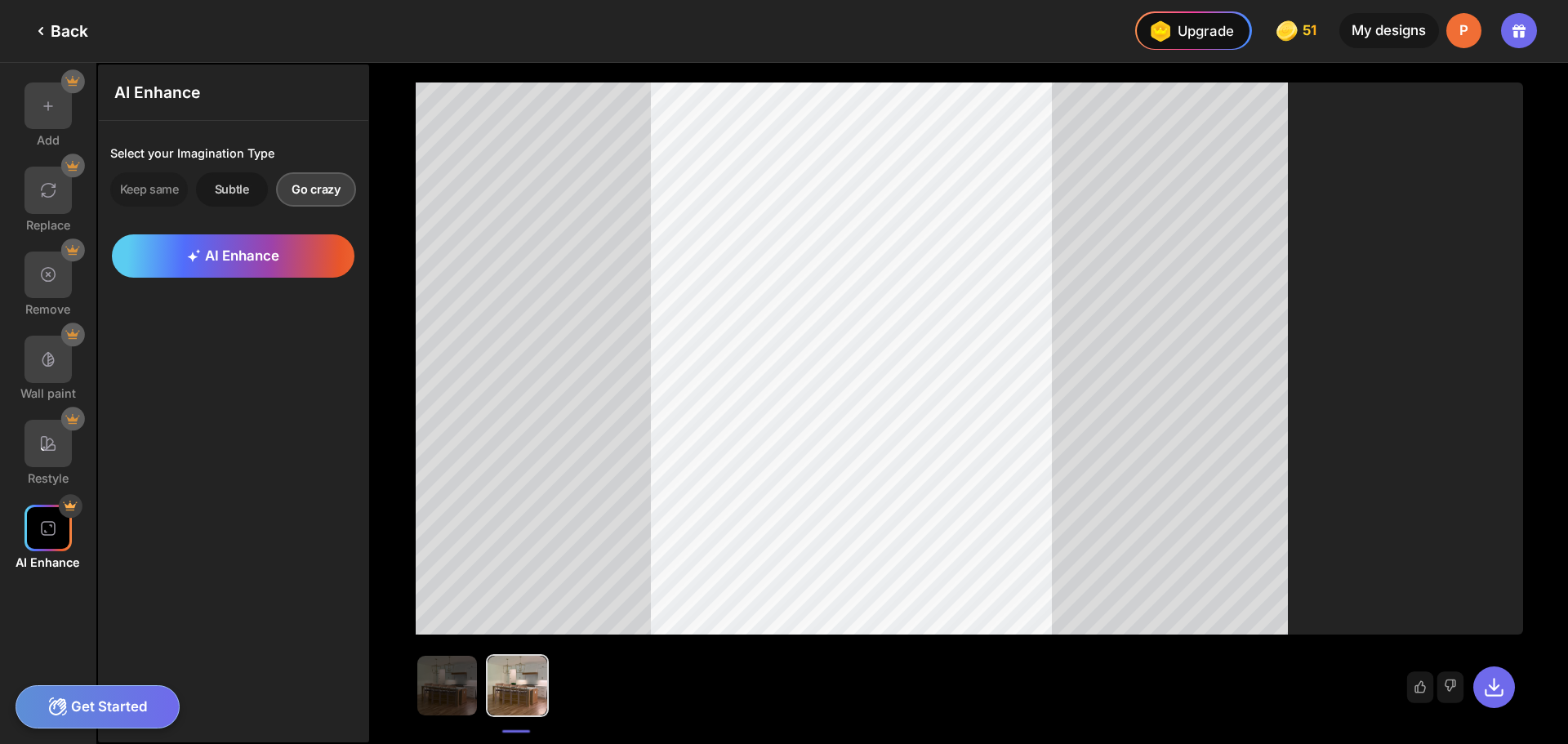
click at [236, 196] on div "Subtle" at bounding box center [232, 189] width 72 height 34
click at [152, 202] on div "Keep same" at bounding box center [150, 189] width 80 height 34
click at [180, 243] on div "AI Enhance" at bounding box center [233, 256] width 242 height 44
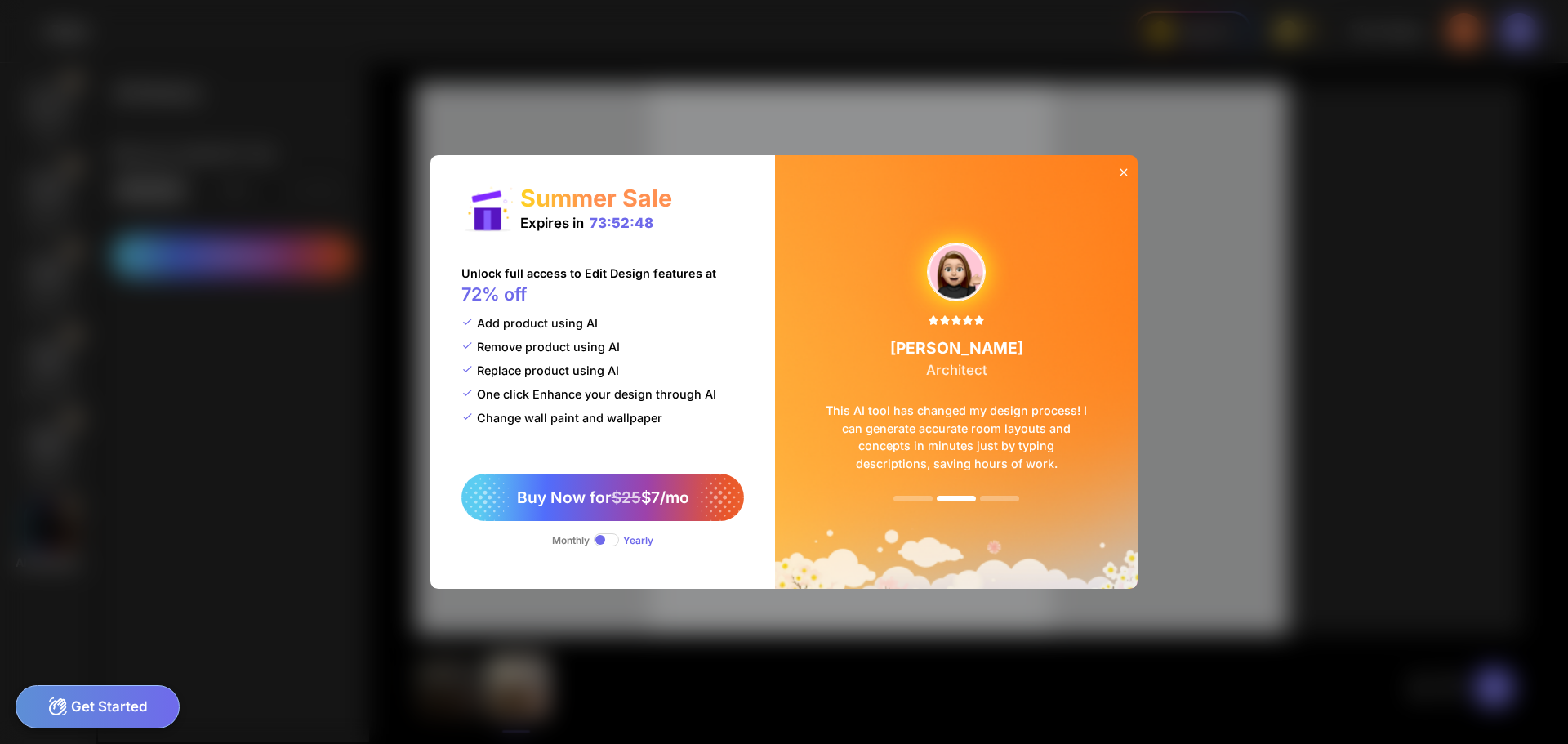
click at [1122, 168] on icon at bounding box center [1124, 172] width 13 height 13
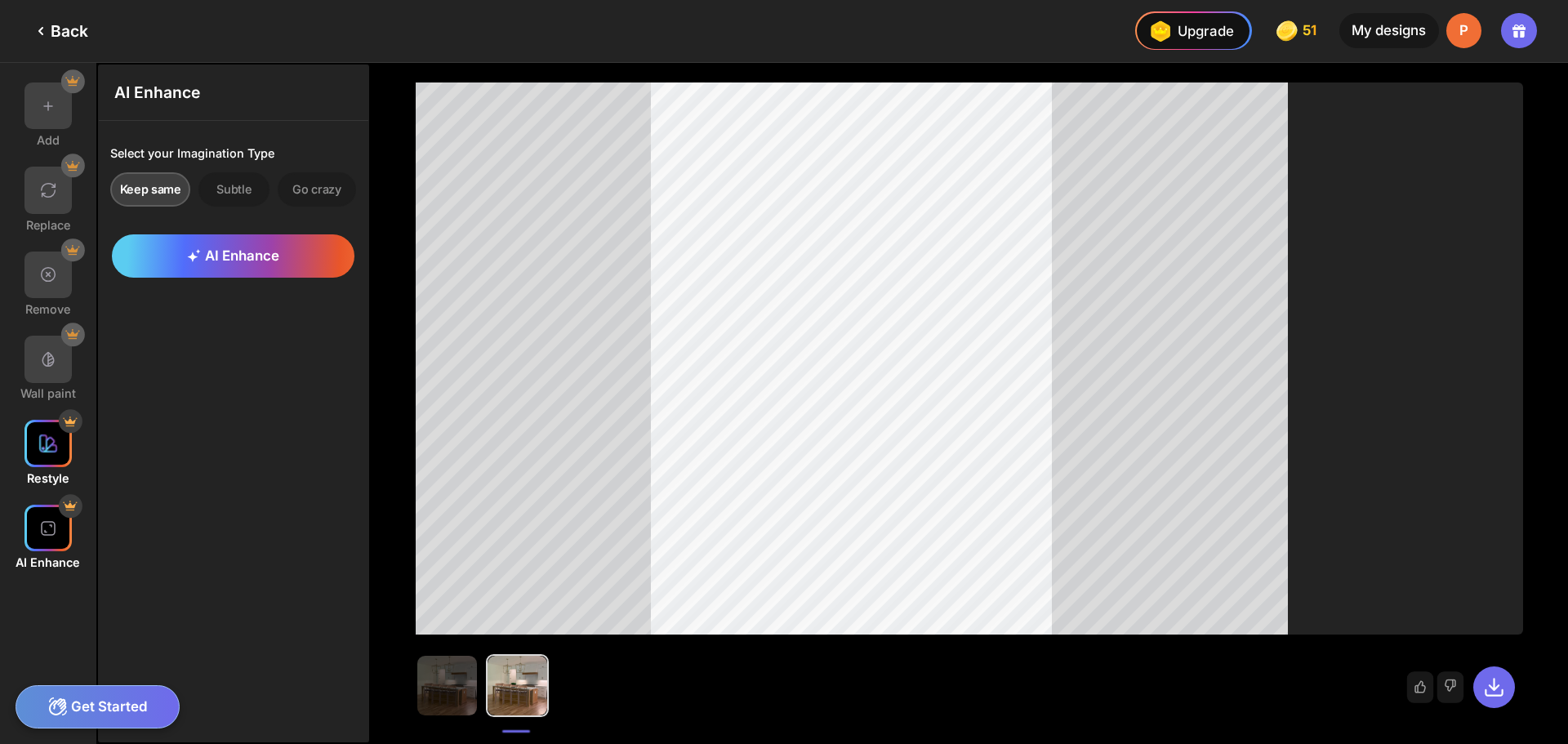
click at [51, 446] on img at bounding box center [48, 444] width 19 height 19
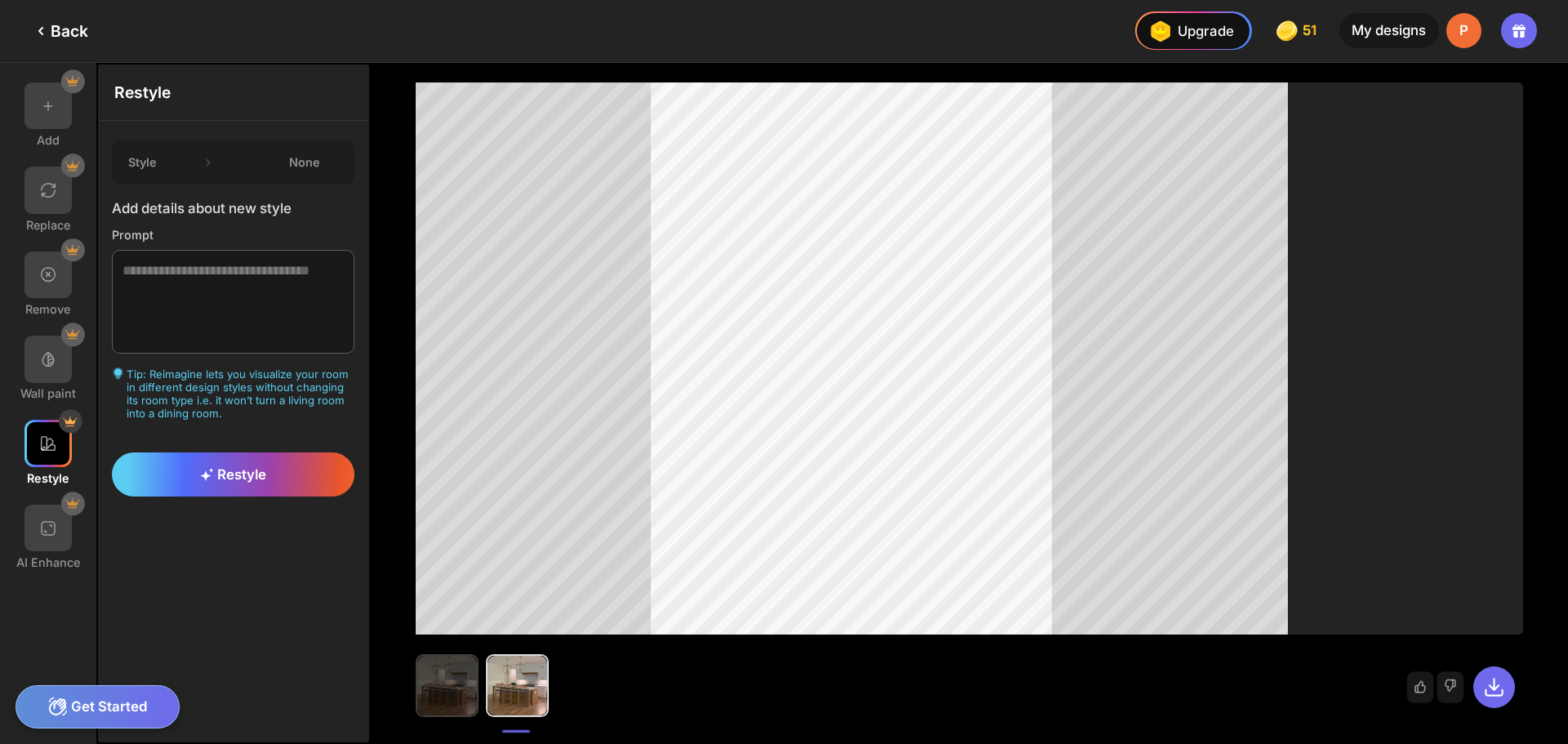
click at [464, 691] on img at bounding box center [446, 685] width 59 height 59
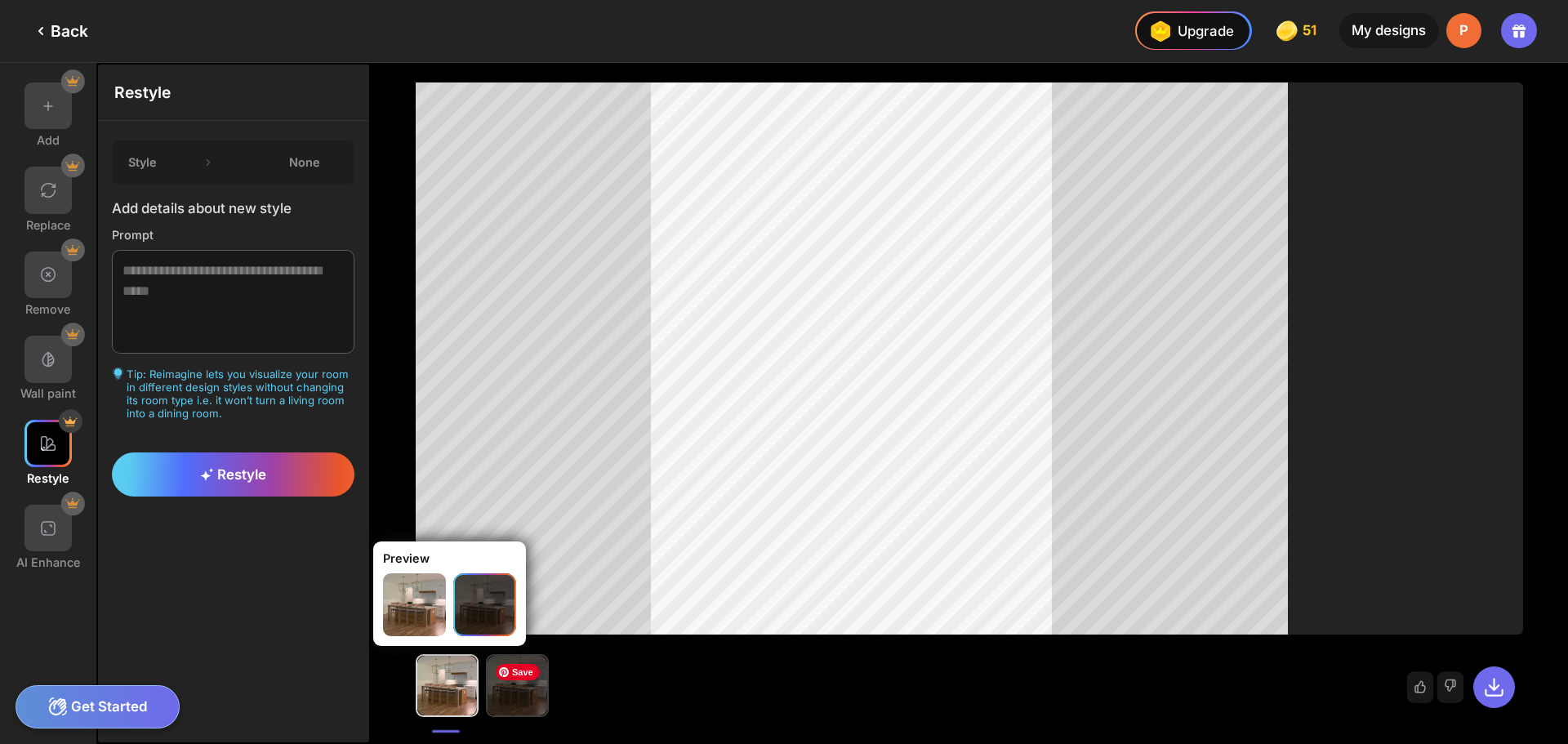
click at [525, 699] on img at bounding box center [517, 685] width 59 height 59
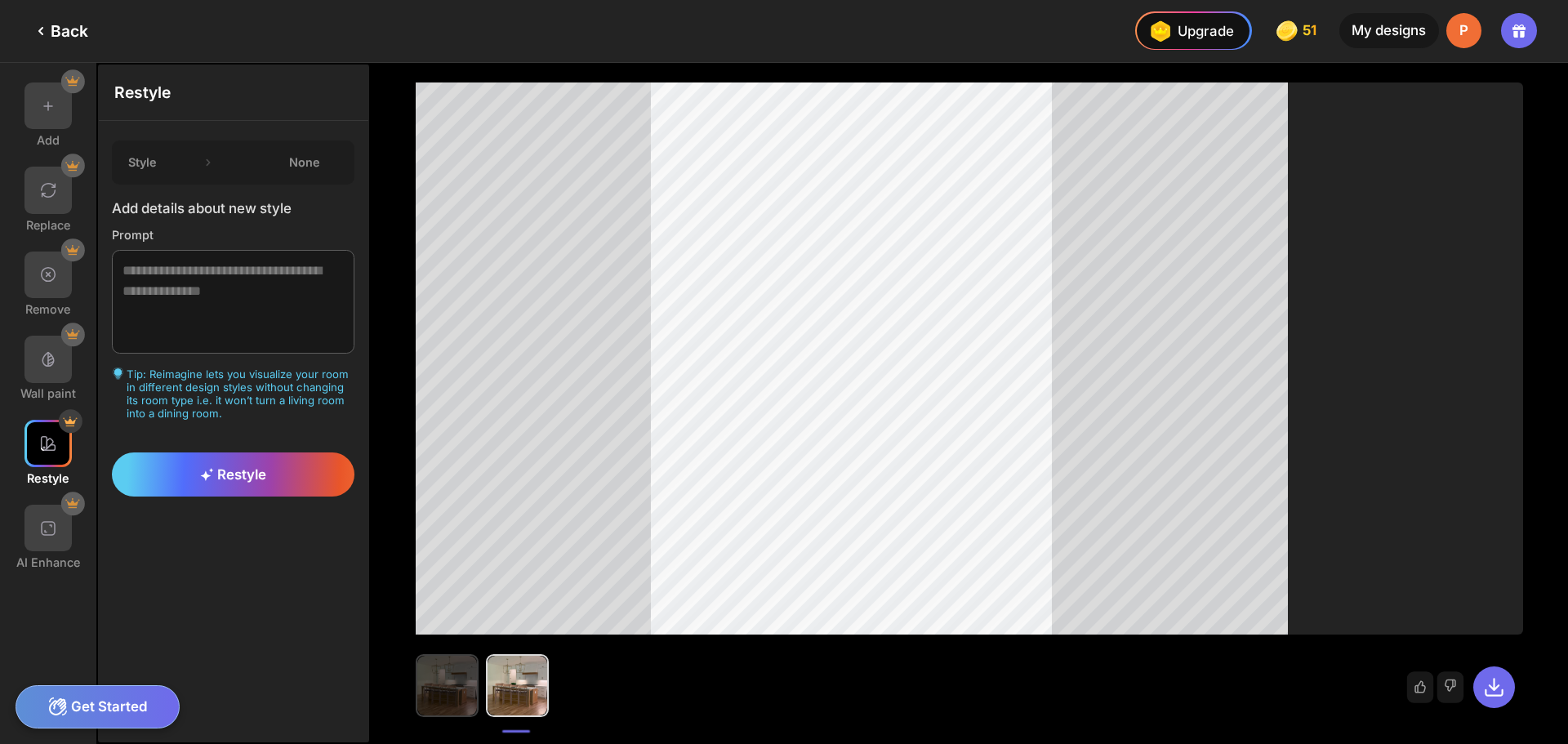
click at [451, 693] on img at bounding box center [446, 685] width 59 height 59
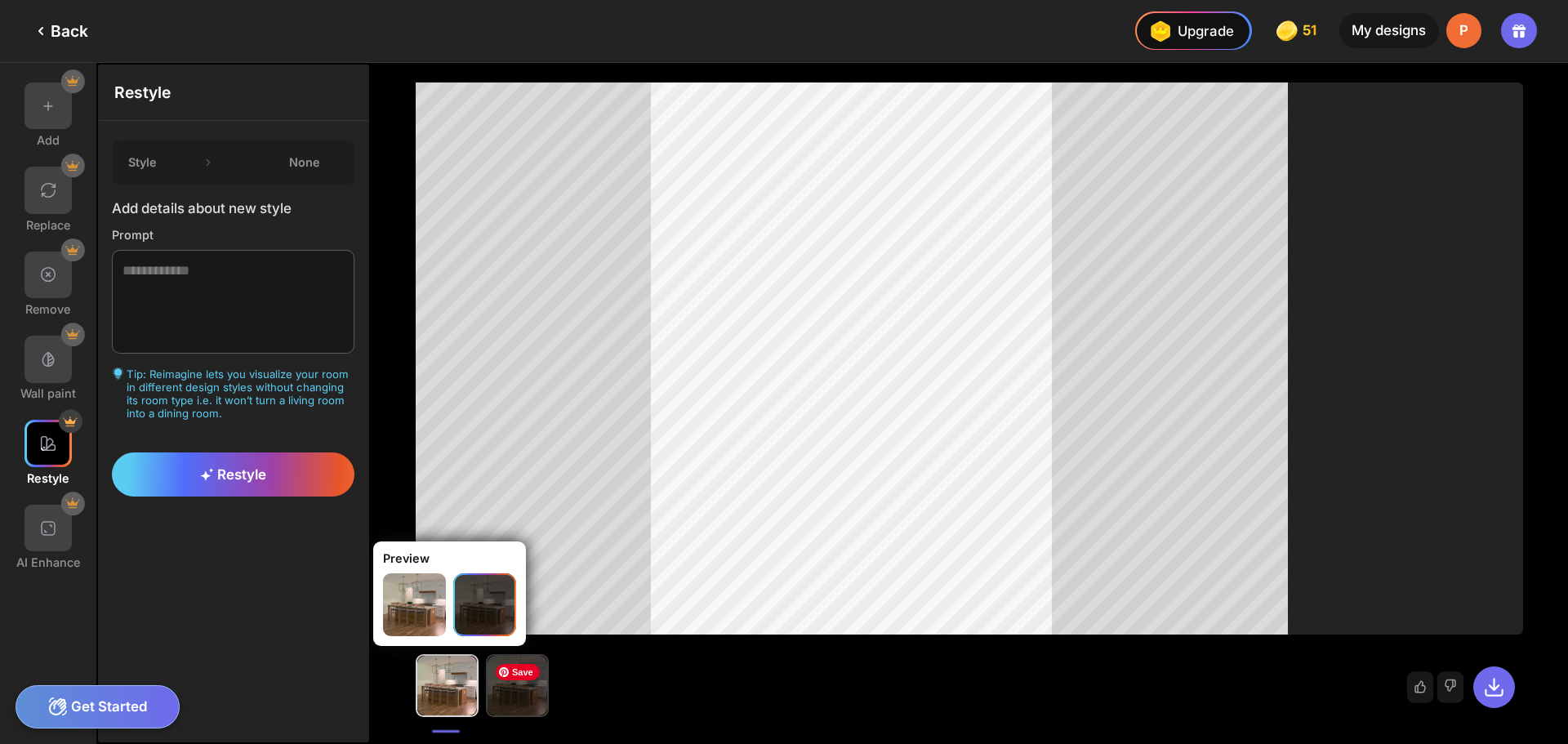
click at [534, 680] on img at bounding box center [517, 685] width 59 height 59
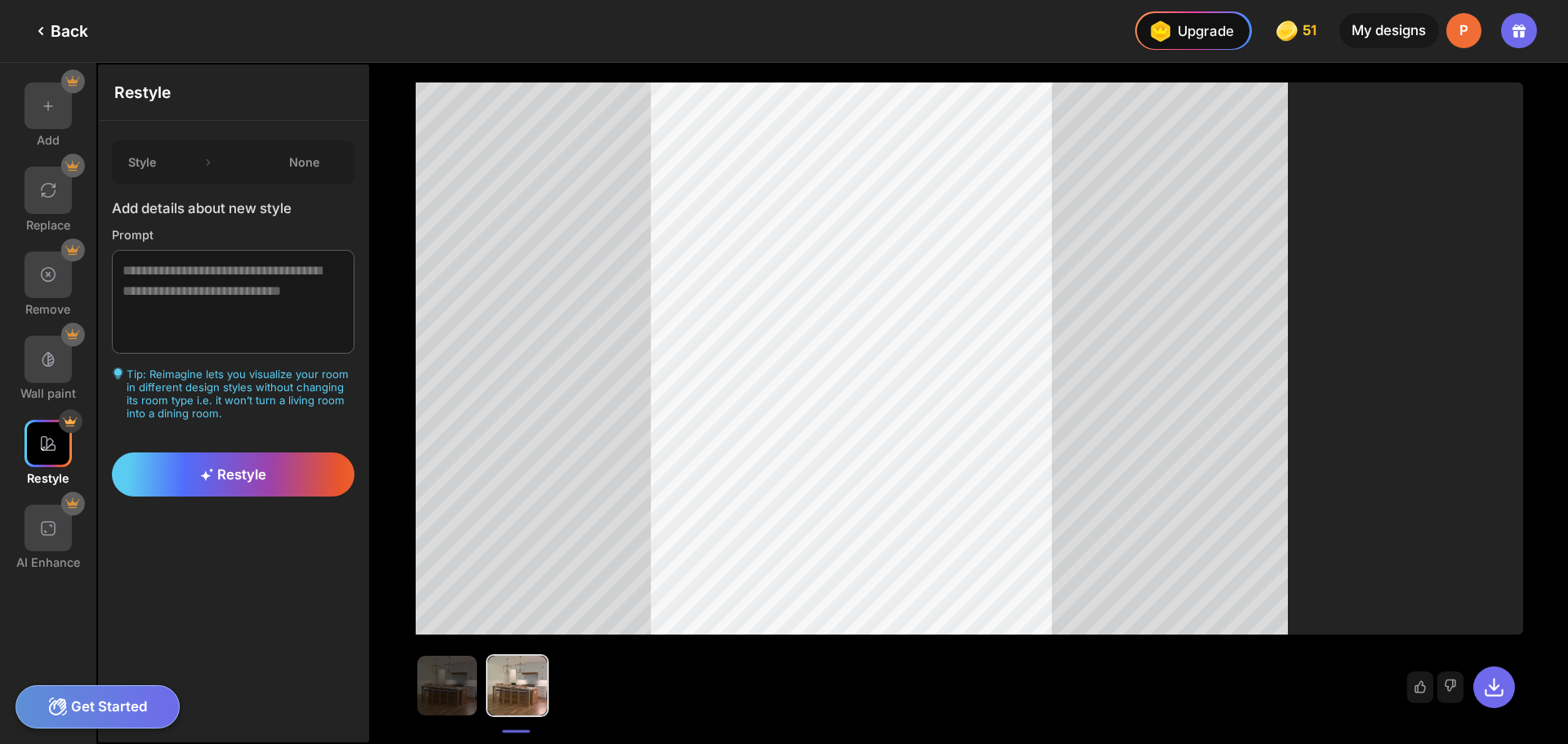
click at [57, 21] on div "Back" at bounding box center [59, 31] width 57 height 19
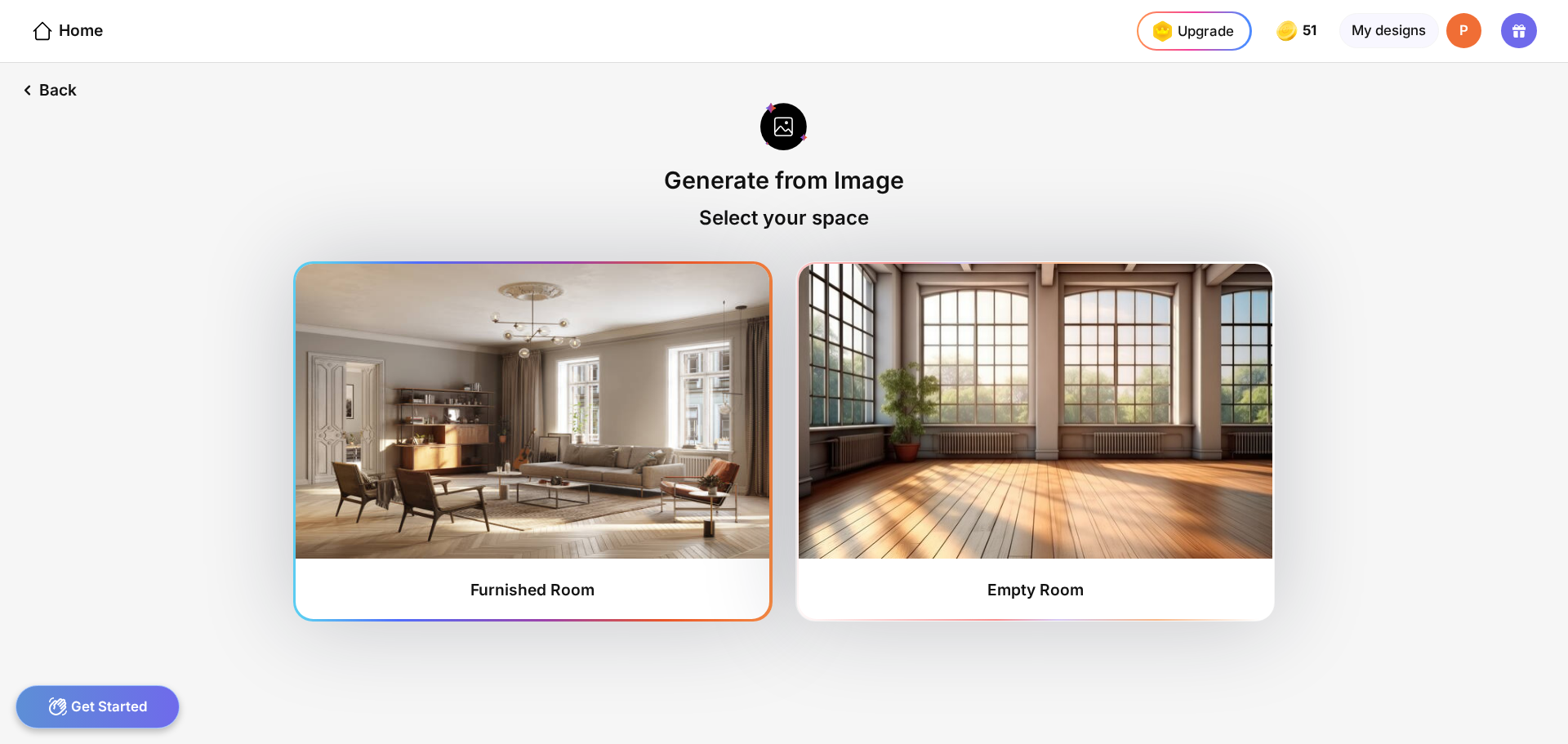
click at [729, 484] on img at bounding box center [533, 412] width 473 height 295
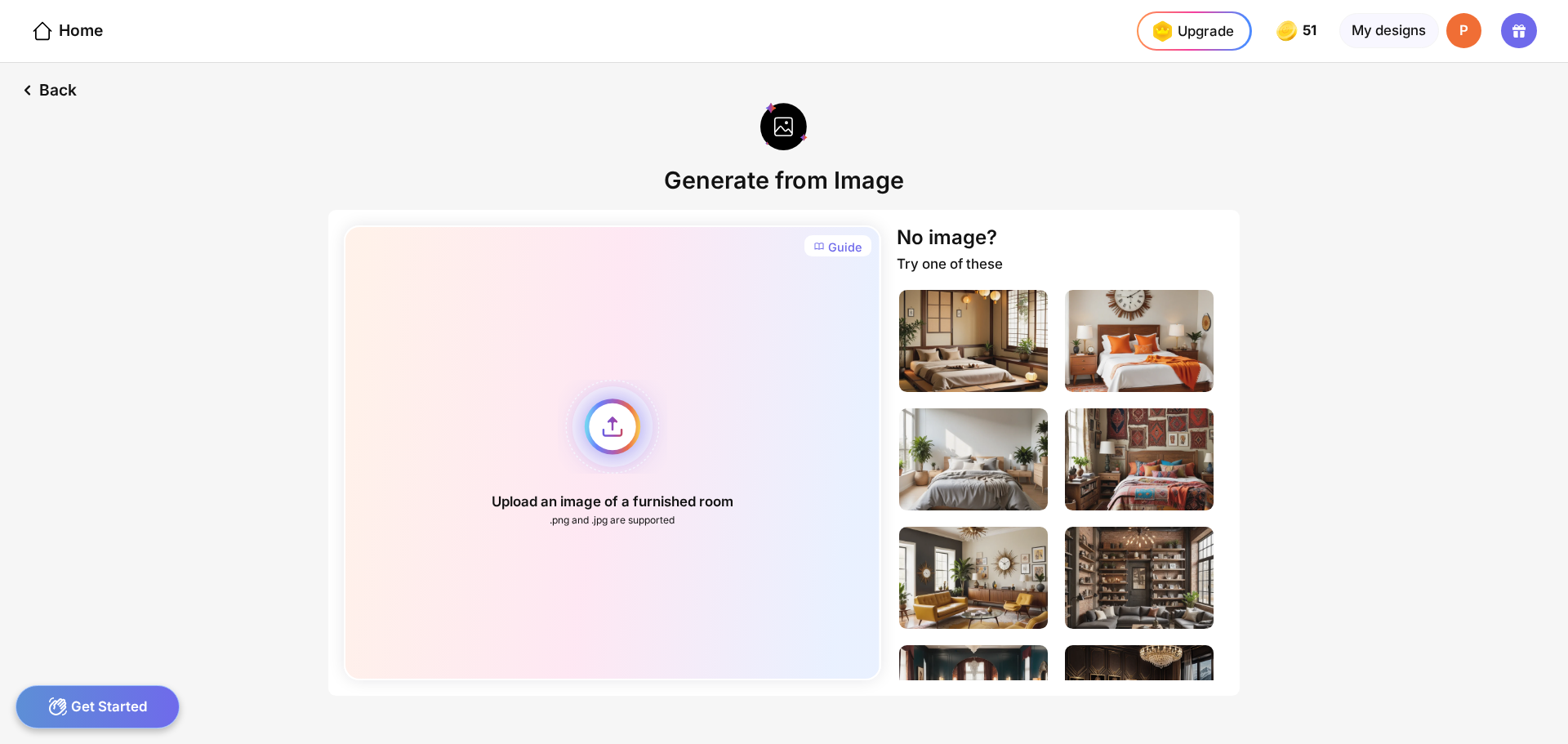
click at [602, 438] on div "Upload an image of a furnished room .png and .jpg are supported" at bounding box center [611, 452] width 536 height 455
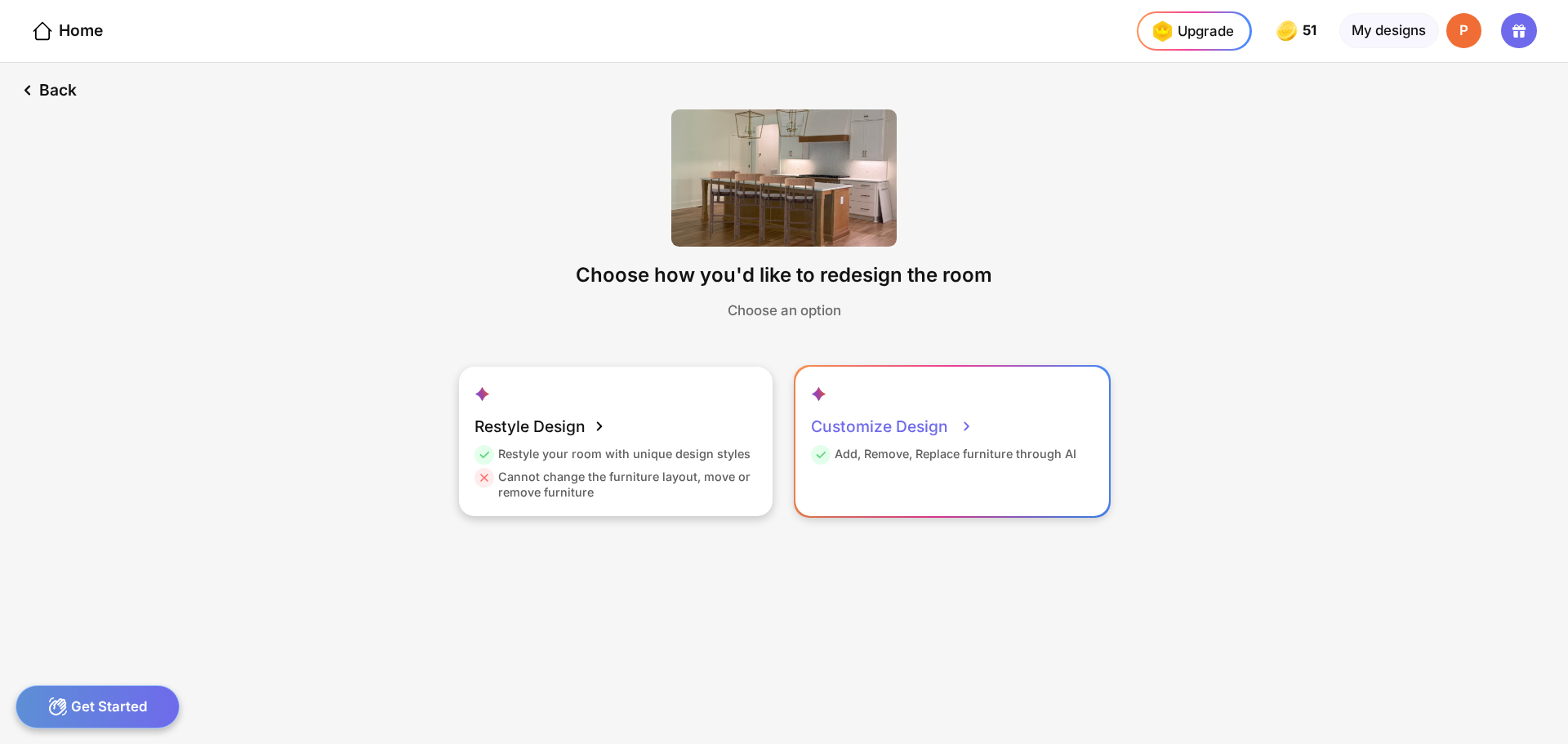
click at [998, 417] on div "Customize Design Add, Remove, Replace furniture through AI" at bounding box center [952, 441] width 314 height 148
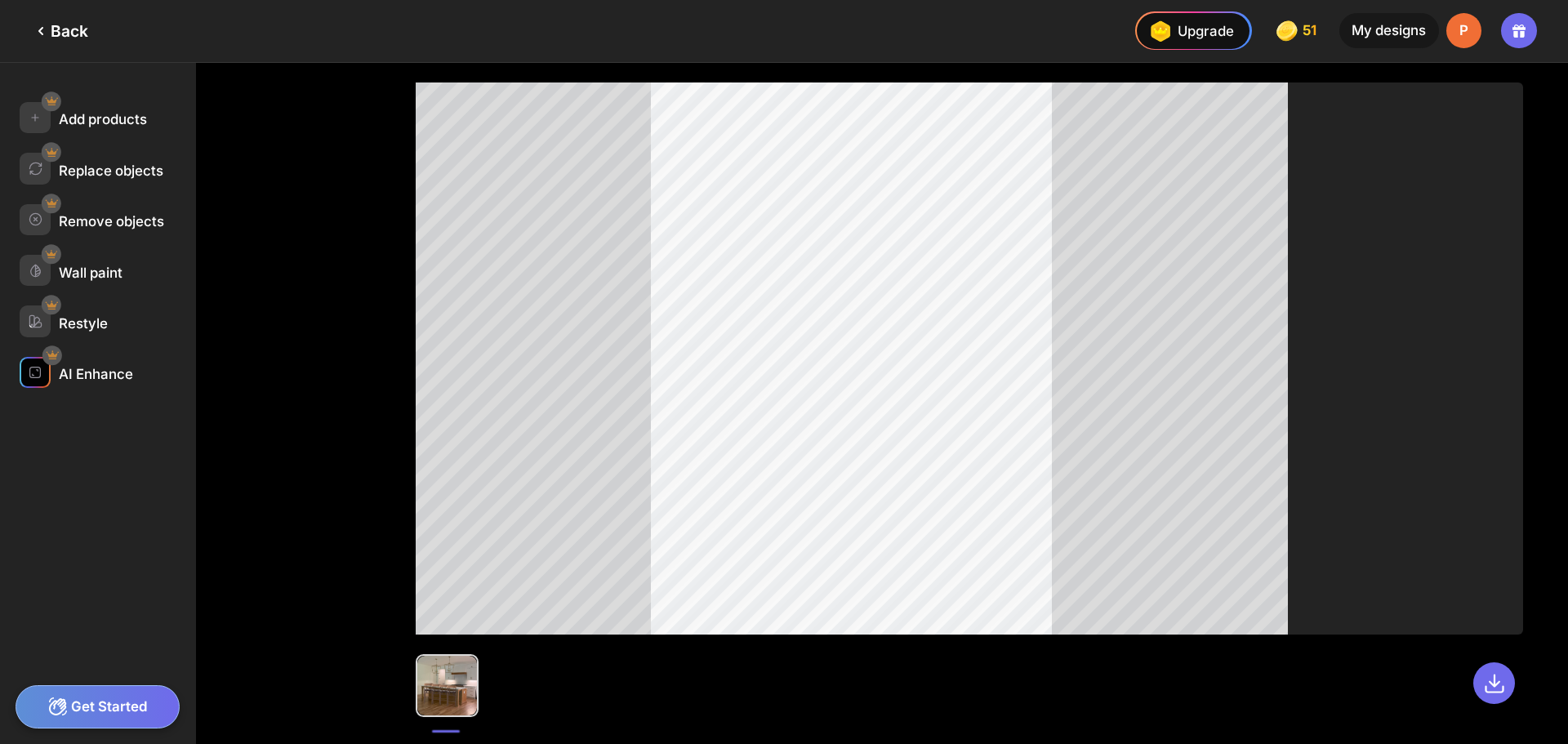
click at [79, 379] on div "AI Enhance" at bounding box center [96, 374] width 74 height 16
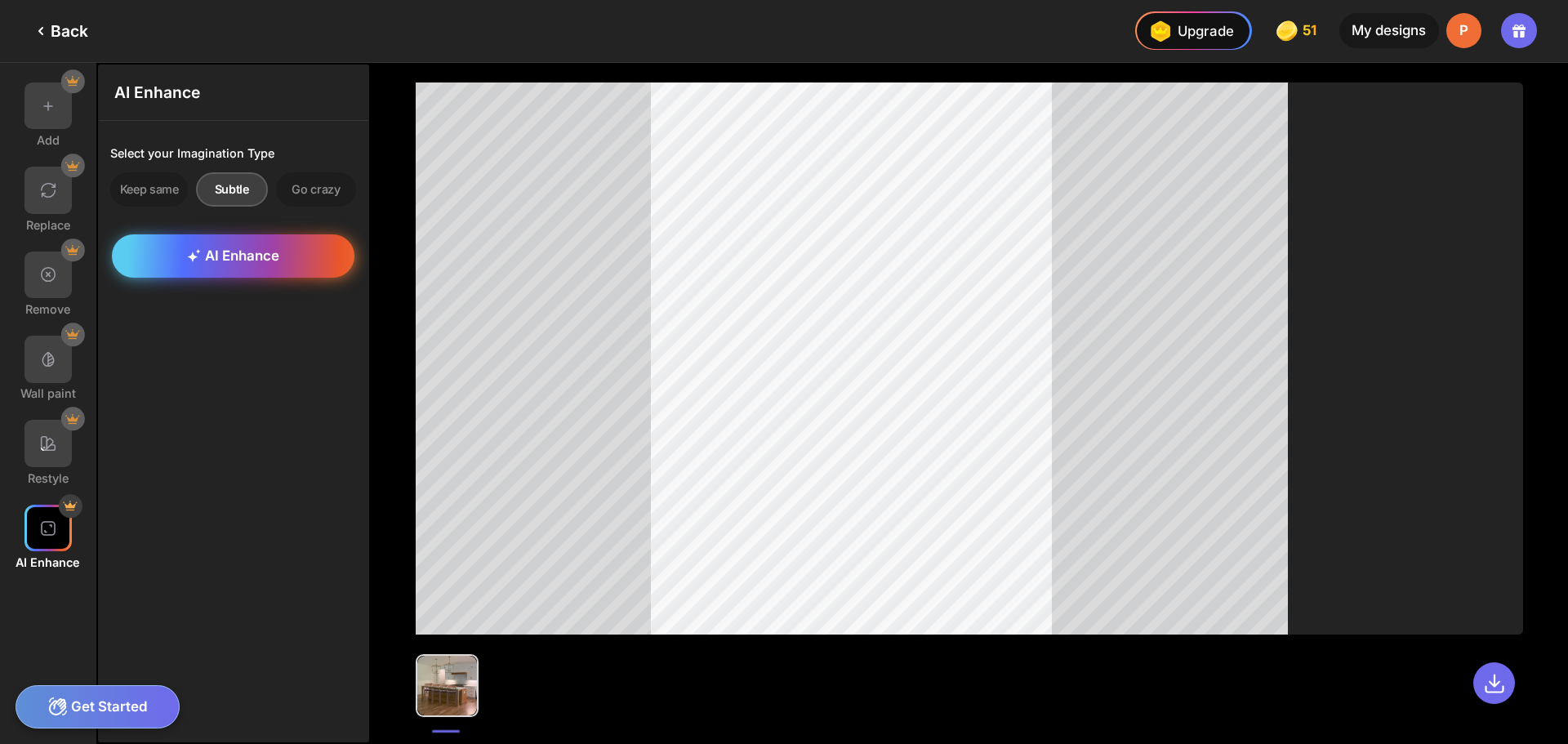
click at [336, 235] on div "AI Enhance" at bounding box center [233, 256] width 242 height 44
